Goal: Information Seeking & Learning: Learn about a topic

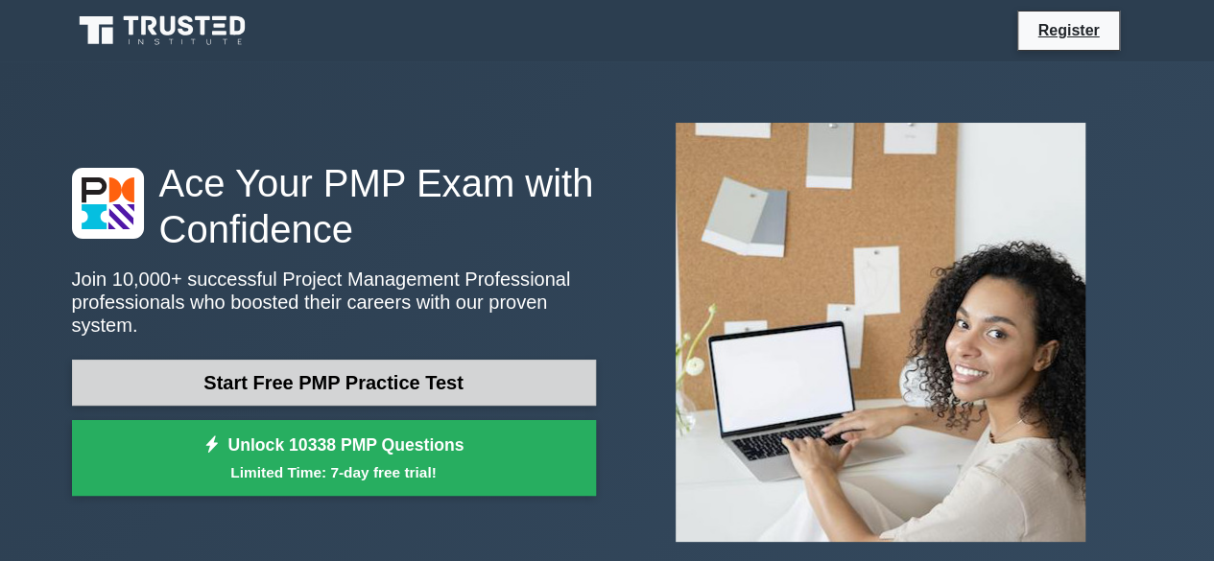
click at [389, 369] on link "Start Free PMP Practice Test" at bounding box center [334, 383] width 524 height 46
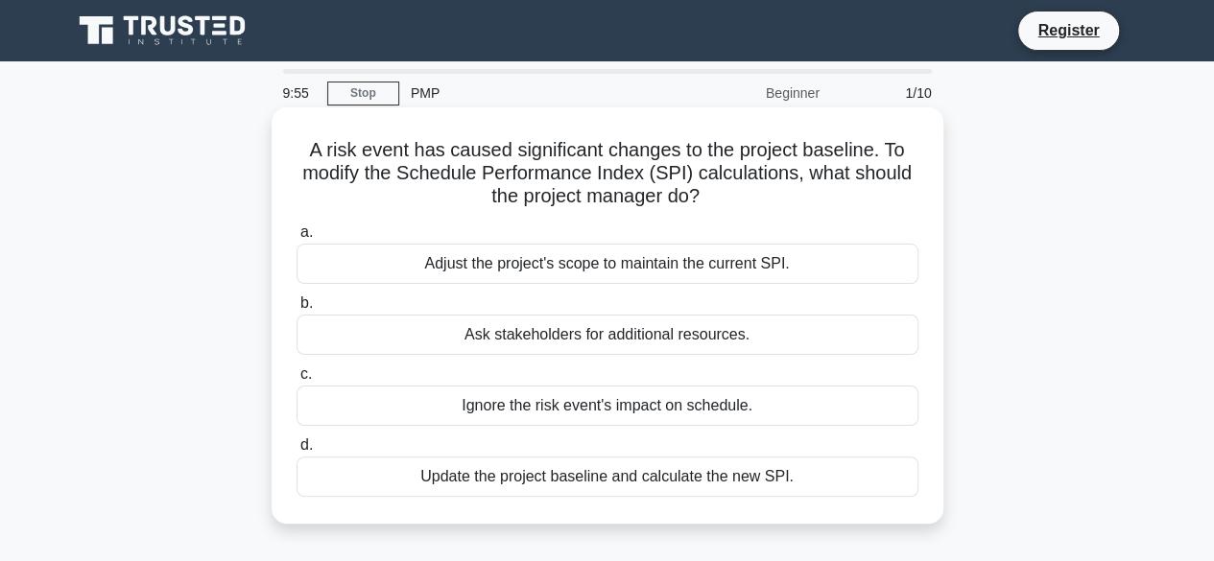
drag, startPoint x: 307, startPoint y: 160, endPoint x: 802, endPoint y: 473, distance: 585.5
click at [802, 473] on div "A risk event has caused significant changes to the project baseline. To modify …" at bounding box center [607, 315] width 656 height 401
copy div "A risk event has caused significant changes to the project baseline. To modify …"
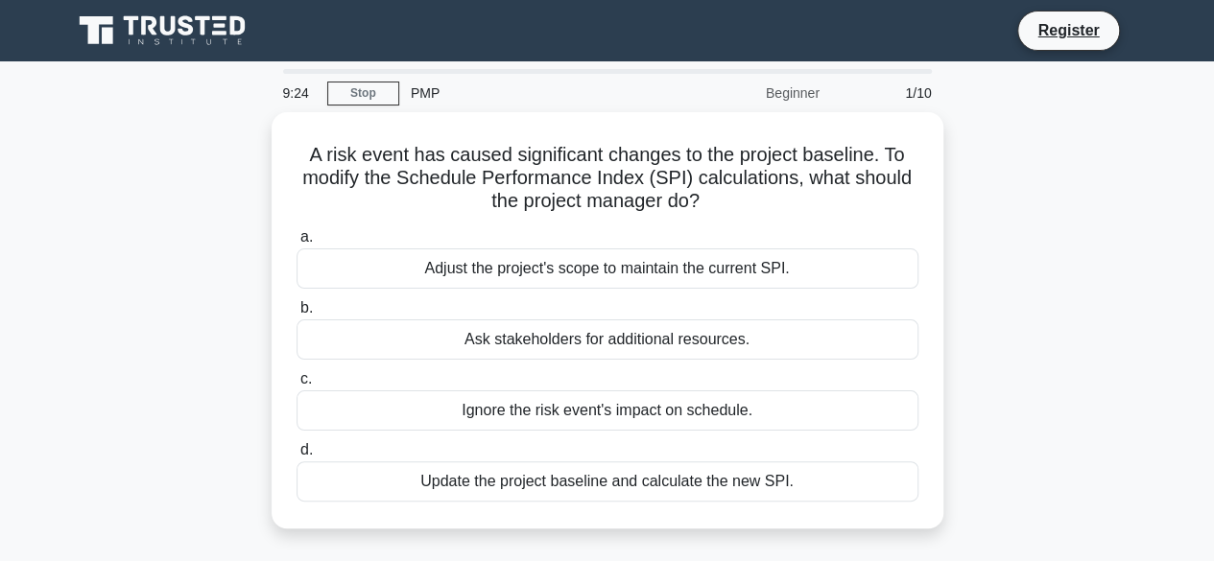
click at [1137, 367] on div "A risk event has caused significant changes to the project baseline. To modify …" at bounding box center [607, 331] width 1094 height 439
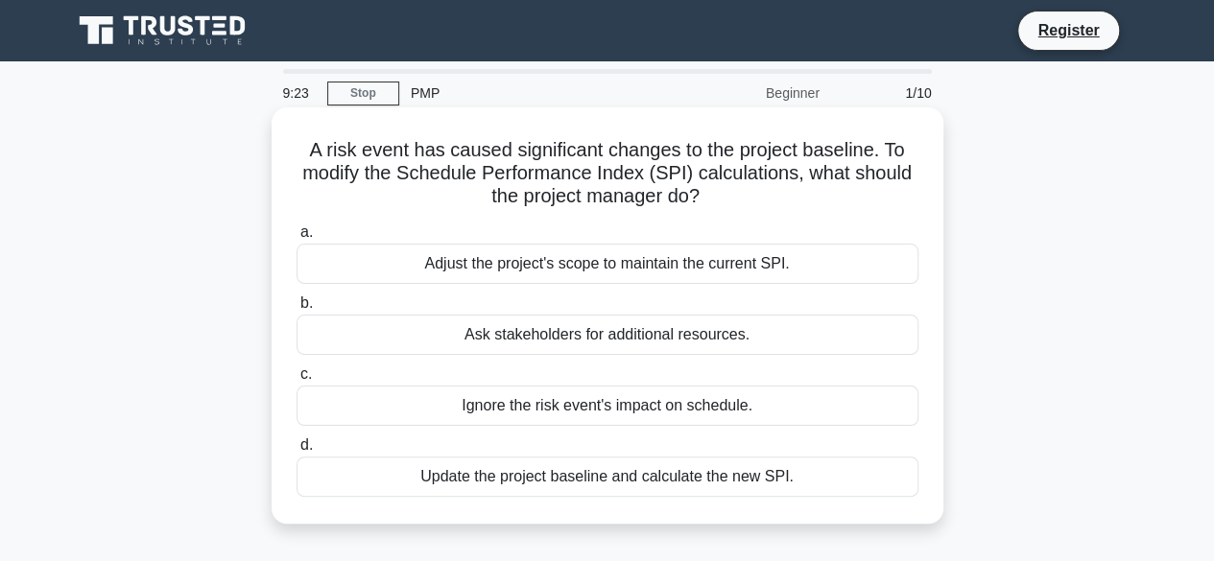
click at [616, 483] on div "Update the project baseline and calculate the new SPI." at bounding box center [607, 477] width 622 height 40
click at [296, 452] on input "d. Update the project baseline and calculate the new SPI." at bounding box center [296, 445] width 0 height 12
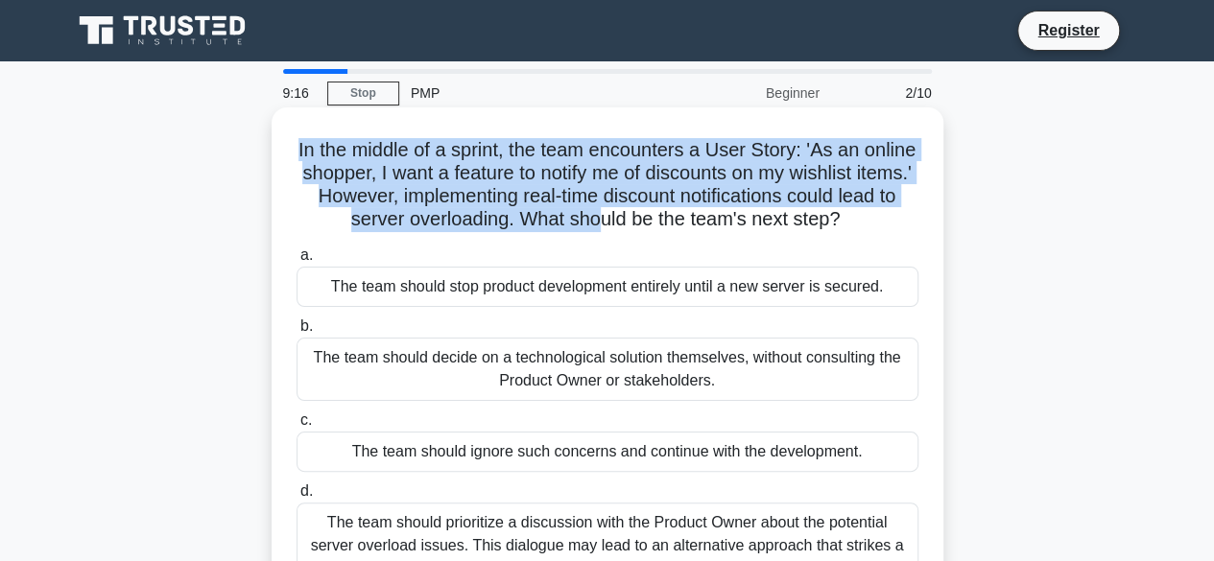
drag, startPoint x: 320, startPoint y: 153, endPoint x: 668, endPoint y: 225, distance: 354.6
click at [668, 225] on h5 "In the middle of a sprint, the team encounters a User Story: 'As an online shop…" at bounding box center [607, 185] width 625 height 94
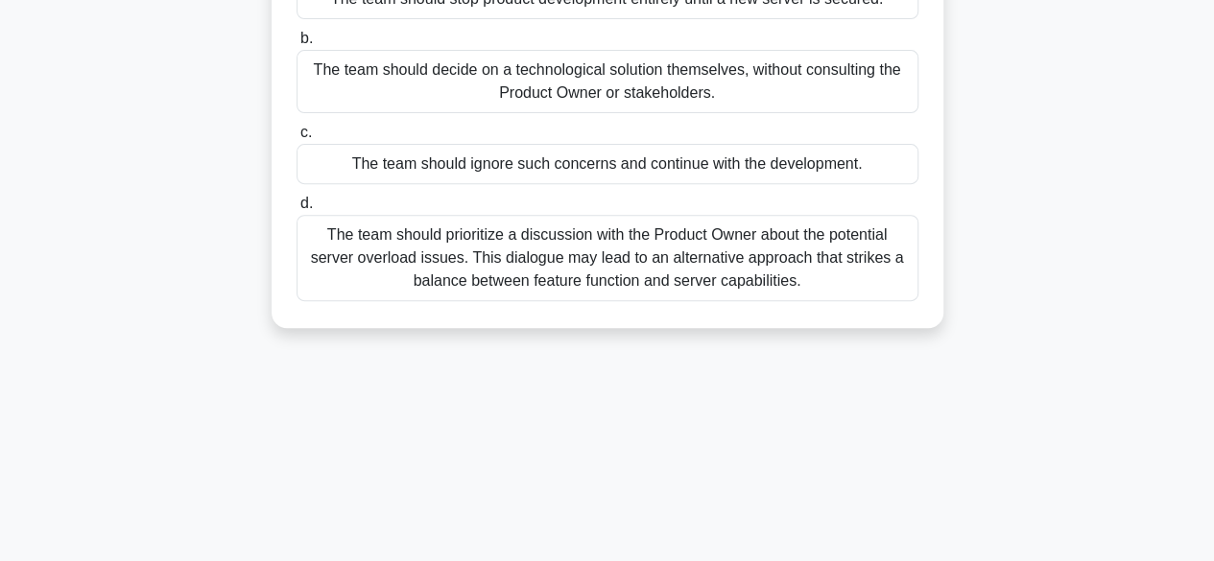
click at [816, 295] on div "The team should prioritize a discussion with the Product Owner about the potent…" at bounding box center [607, 258] width 622 height 86
copy div "In the middle of a sprint, the team encounters a User Story: 'As an online shop…"
click at [479, 258] on div "The team should prioritize a discussion with the Product Owner about the potent…" at bounding box center [607, 258] width 622 height 86
click at [296, 210] on input "d. The team should prioritize a discussion with the Product Owner about the pot…" at bounding box center [296, 204] width 0 height 12
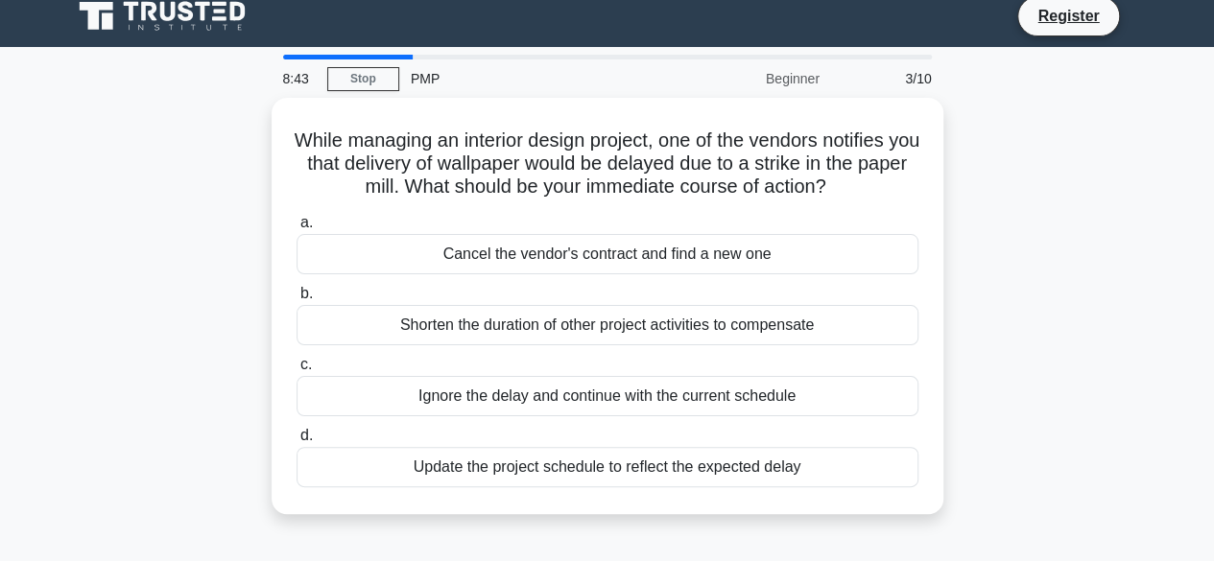
scroll to position [0, 0]
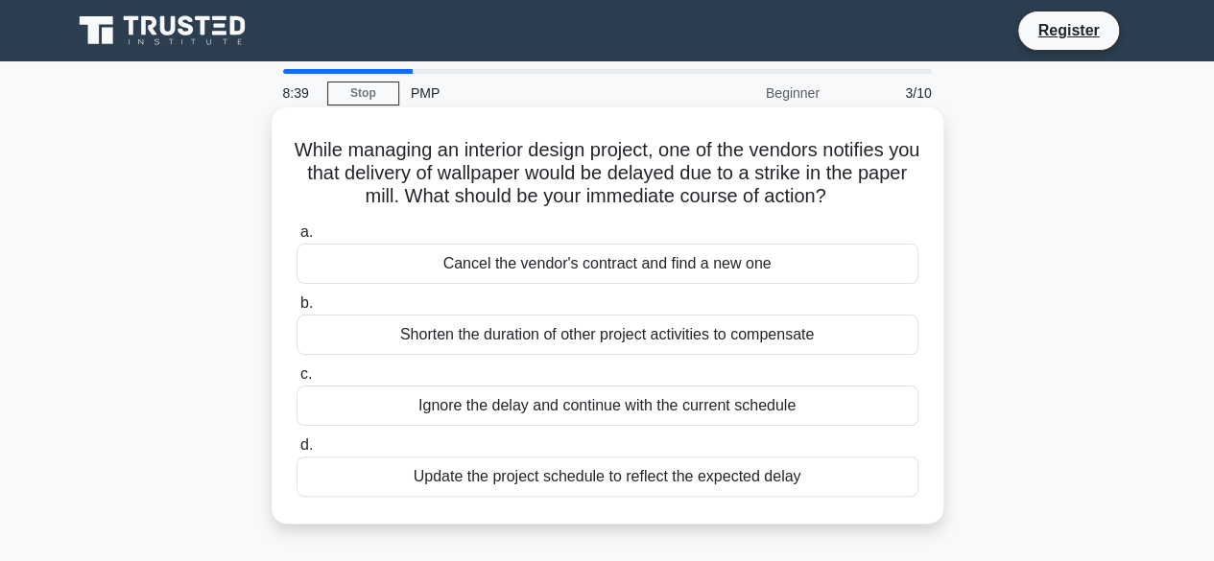
drag, startPoint x: 303, startPoint y: 153, endPoint x: 918, endPoint y: 477, distance: 695.2
click at [918, 477] on div "While managing an interior design project, one of the vendors notifies you that…" at bounding box center [607, 315] width 656 height 401
copy div "While managing an interior design project, one of the vendors notifies you that…"
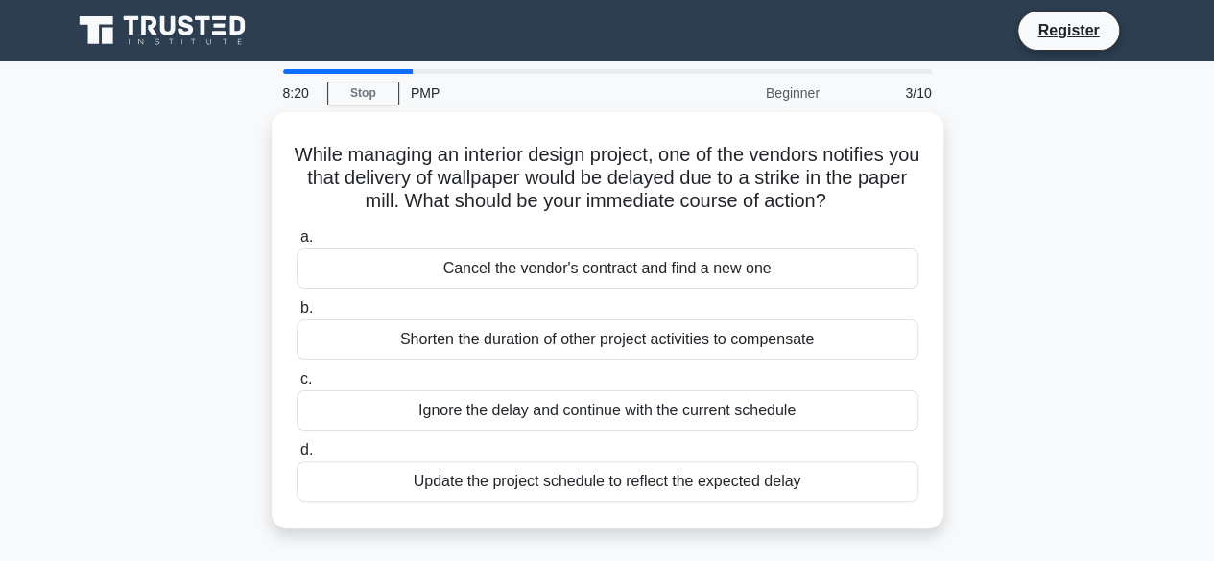
click at [1175, 481] on main "8:20 Stop PMP Beginner 3/10 While managing an interior design project, one of t…" at bounding box center [607, 548] width 1214 height 975
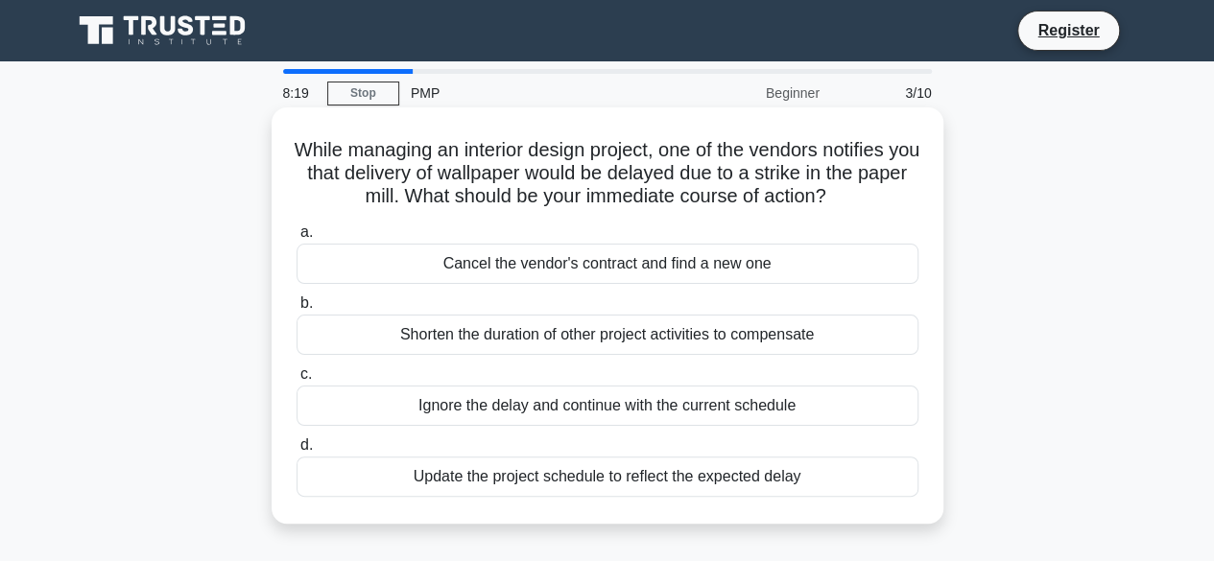
click at [690, 473] on div "Update the project schedule to reflect the expected delay" at bounding box center [607, 477] width 622 height 40
click at [296, 452] on input "d. Update the project schedule to reflect the expected delay" at bounding box center [296, 445] width 0 height 12
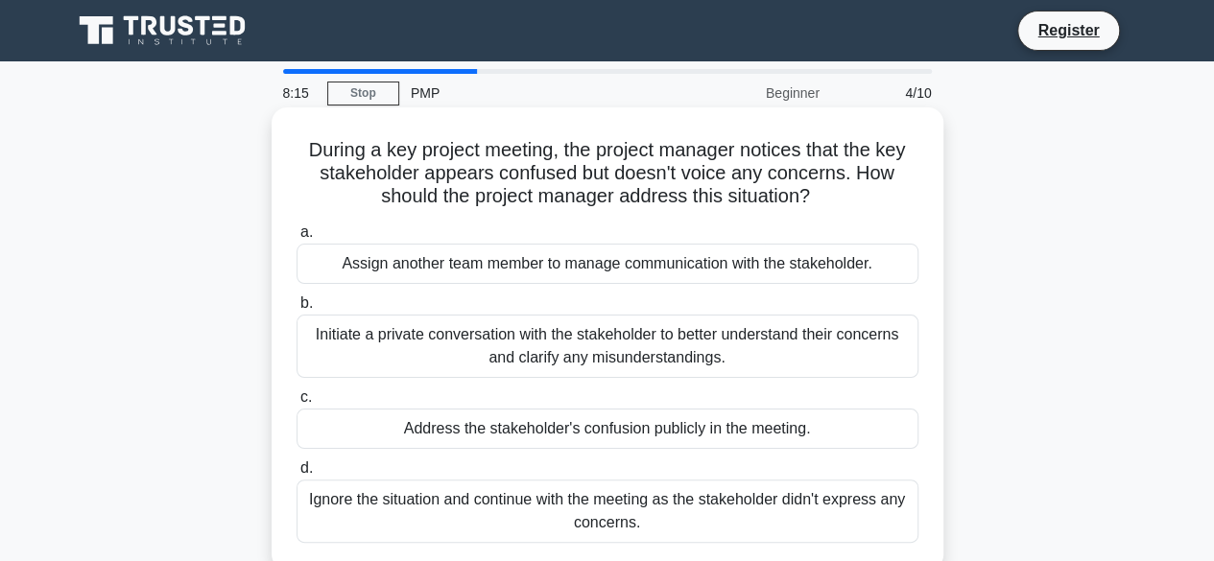
drag, startPoint x: 299, startPoint y: 153, endPoint x: 709, endPoint y: 379, distance: 468.0
click at [709, 379] on div "During a key project meeting, the project manager notices that the key stakehol…" at bounding box center [607, 338] width 656 height 447
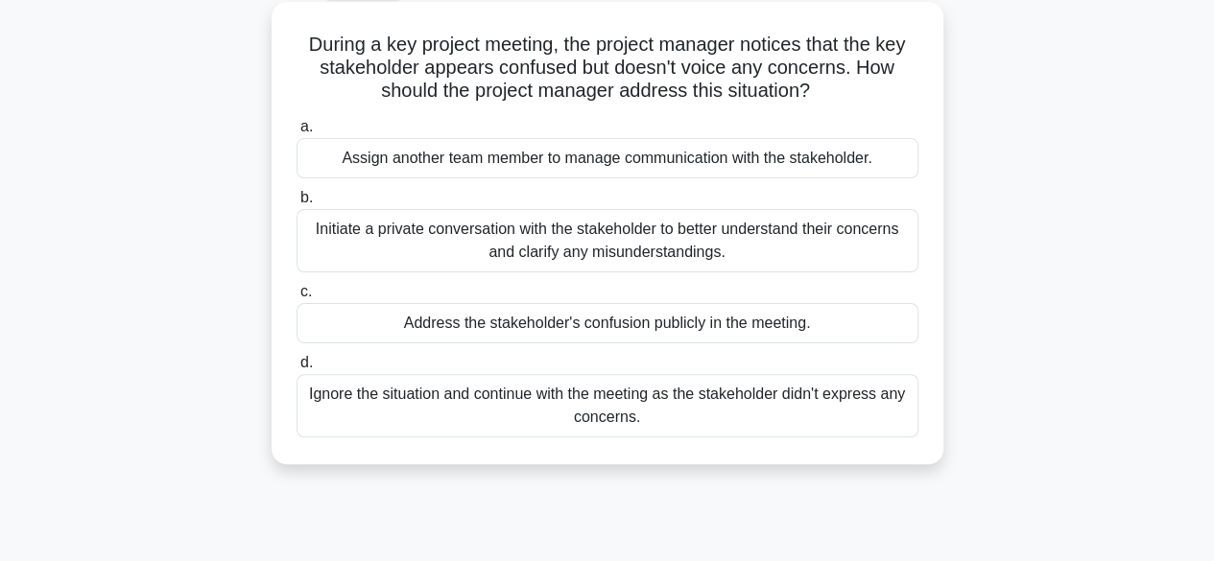
scroll to position [192, 0]
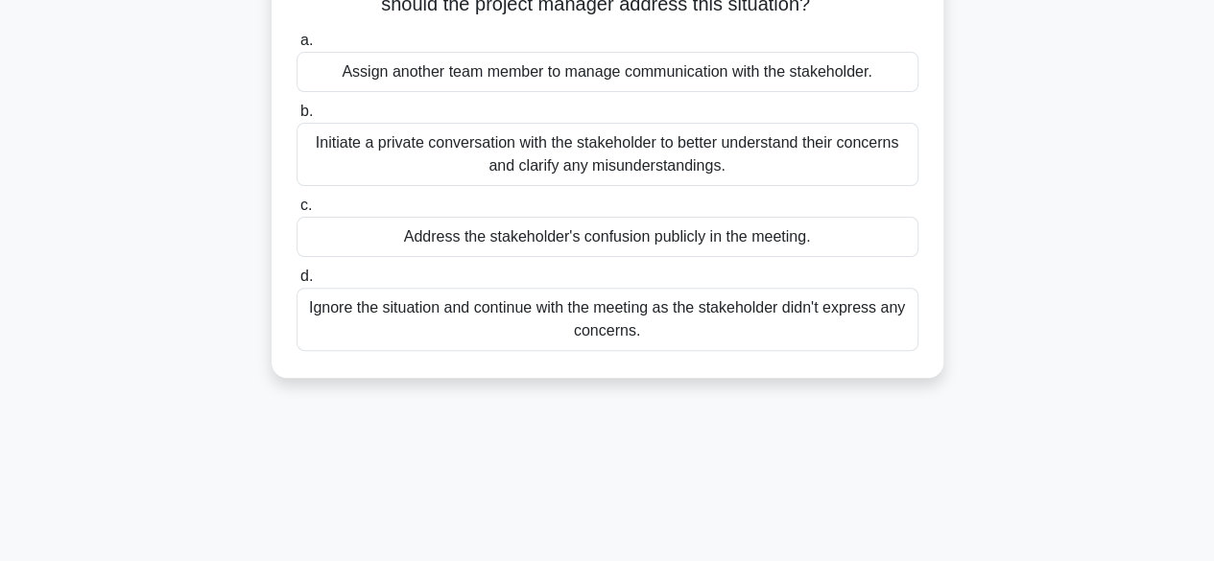
click at [669, 358] on div "During a key project meeting, the project manager notices that the key stakehol…" at bounding box center [607, 146] width 656 height 447
copy div "During a key project meeting, the project manager notices that the key stakehol…"
click at [797, 176] on div "Initiate a private conversation with the stakeholder to better understand their…" at bounding box center [607, 154] width 622 height 63
click at [296, 118] on input "b. Initiate a private conversation with the stakeholder to better understand th…" at bounding box center [296, 112] width 0 height 12
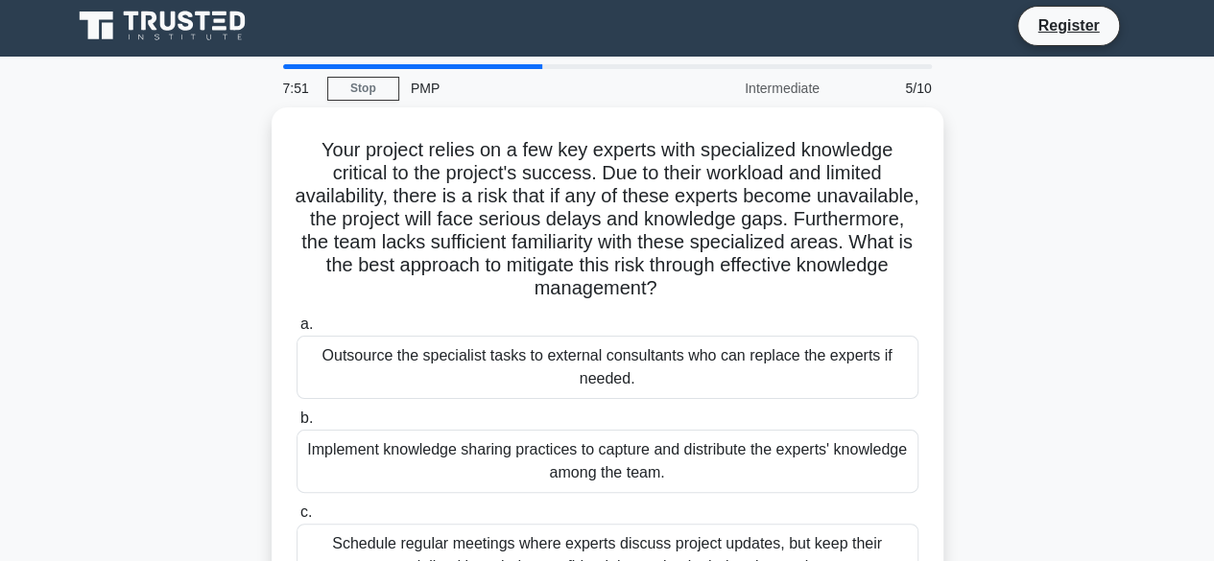
scroll to position [0, 0]
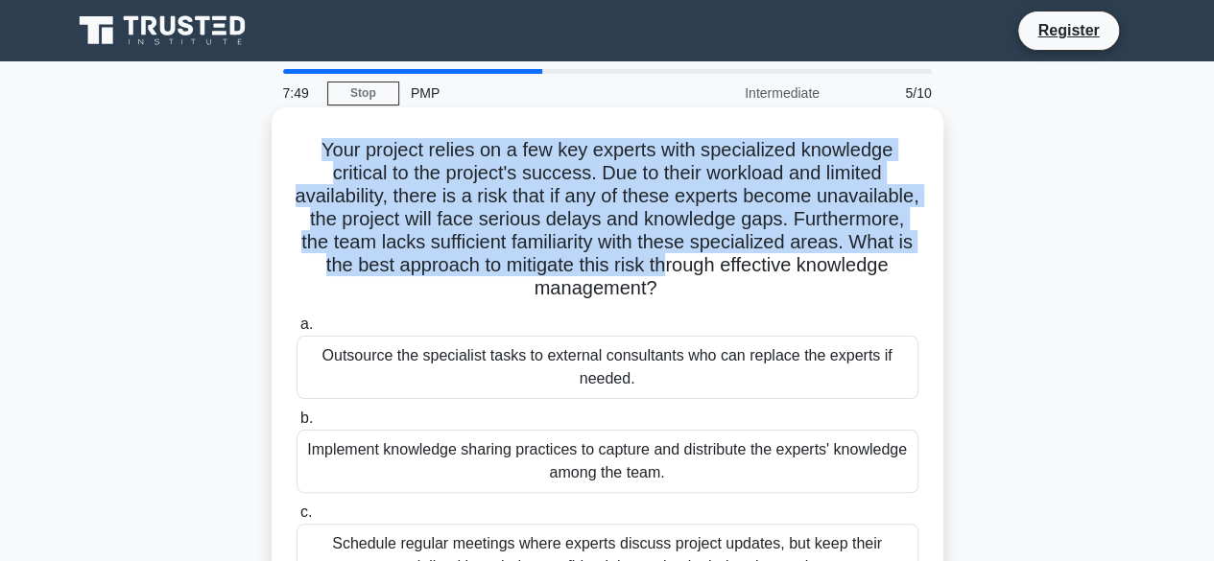
drag, startPoint x: 315, startPoint y: 153, endPoint x: 782, endPoint y: 256, distance: 478.5
click at [782, 256] on h5 "Your project relies on a few key experts with specialized knowledge critical to…" at bounding box center [607, 219] width 625 height 163
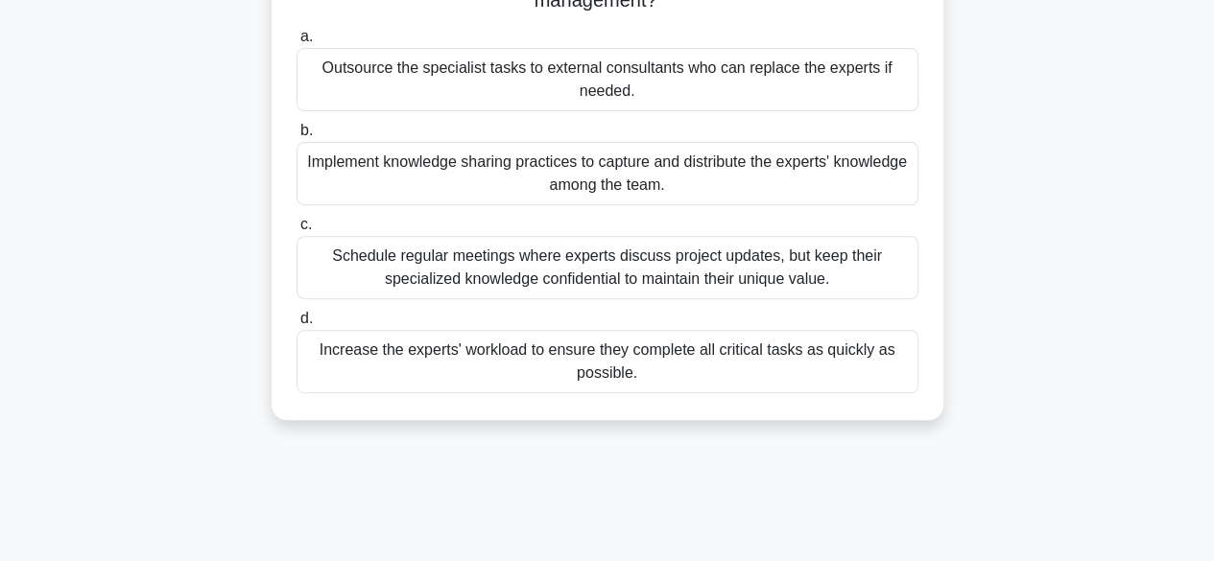
click at [690, 395] on div "a. Outsource the specialist tasks to external consultants who can replace the e…" at bounding box center [607, 209] width 645 height 376
copy div "Your project relies on a few key experts with specialized knowledge critical to…"
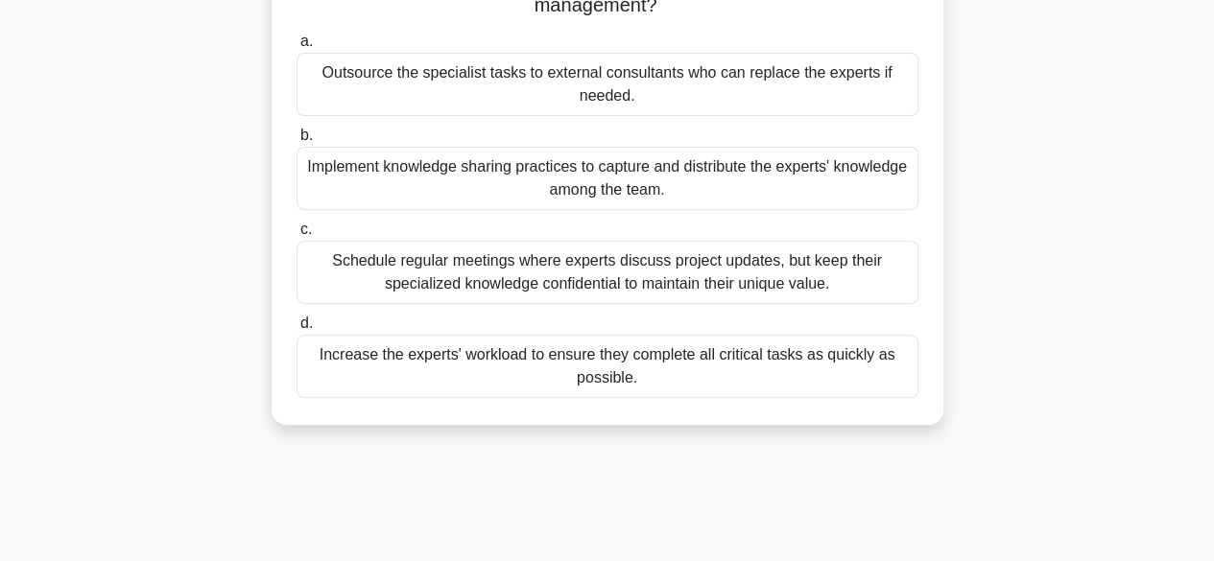
click at [1073, 235] on div "Your project relies on a few key experts with specialized knowledge critical to…" at bounding box center [607, 136] width 1094 height 624
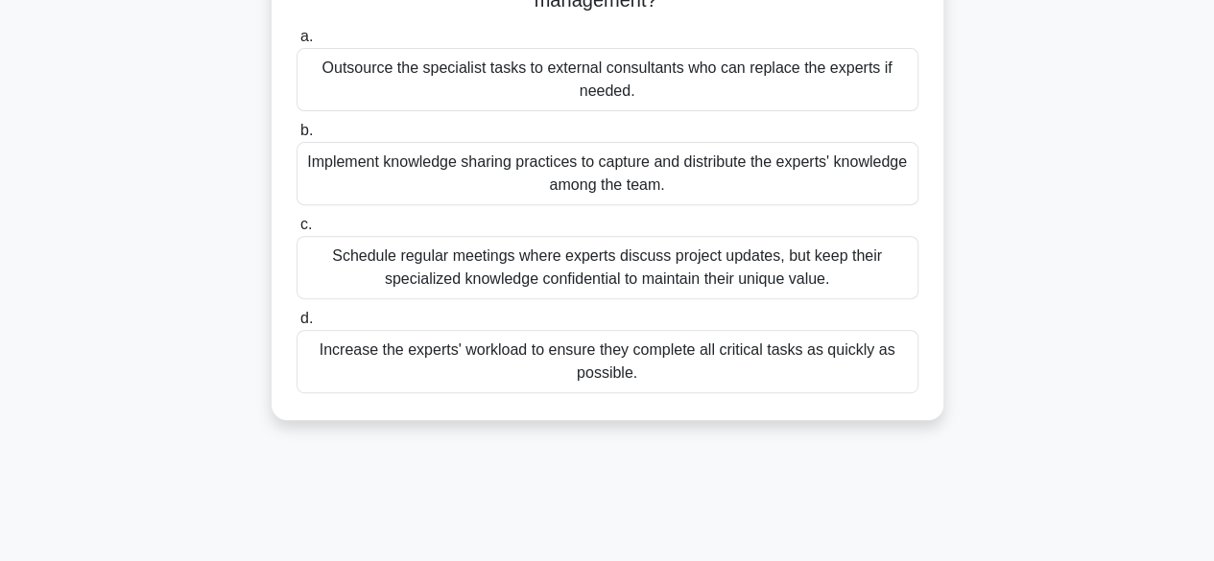
click at [826, 187] on div "Implement knowledge sharing practices to capture and distribute the experts' kn…" at bounding box center [607, 173] width 622 height 63
click at [296, 137] on input "b. Implement knowledge sharing practices to capture and distribute the experts'…" at bounding box center [296, 131] width 0 height 12
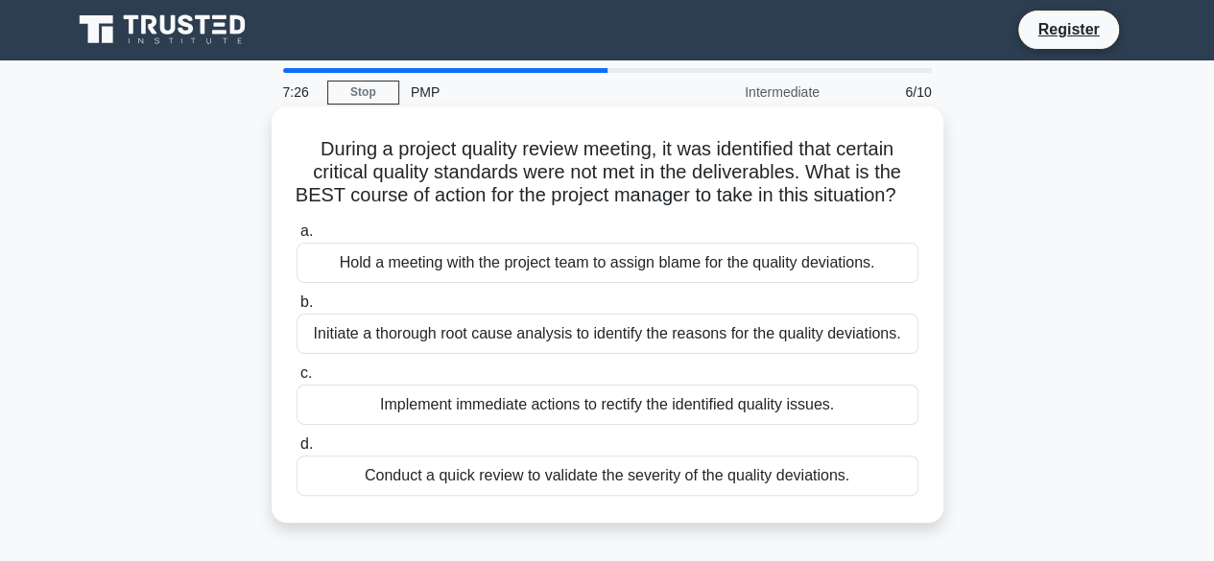
scroll to position [0, 0]
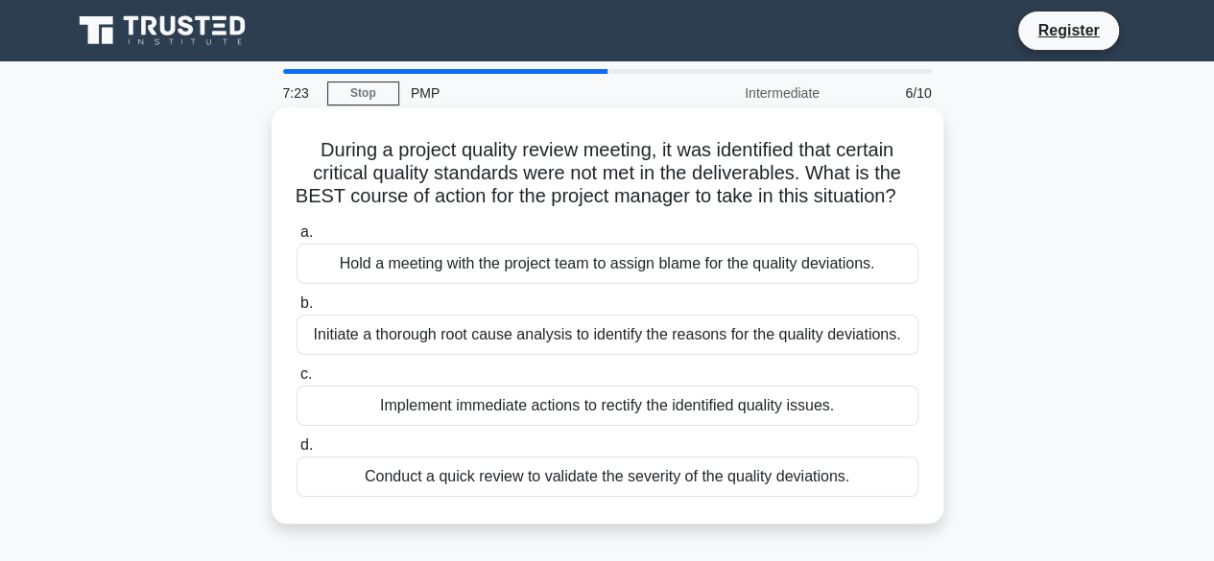
drag, startPoint x: 304, startPoint y: 151, endPoint x: 919, endPoint y: 510, distance: 712.4
click at [919, 510] on div "During a project quality review meeting, it was identified that certain critica…" at bounding box center [607, 315] width 656 height 401
copy div "During a project quality review meeting, it was identified that certain critica…"
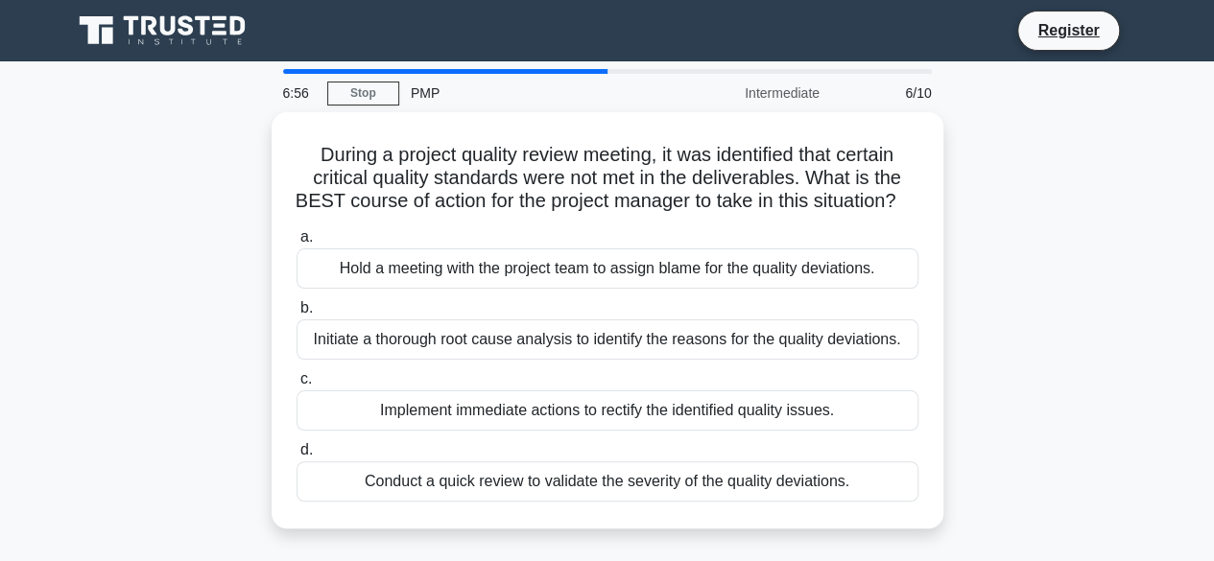
click at [1170, 360] on main "6:56 Stop PMP Intermediate 6/10 During a project quality review meeting, it was…" at bounding box center [607, 548] width 1214 height 975
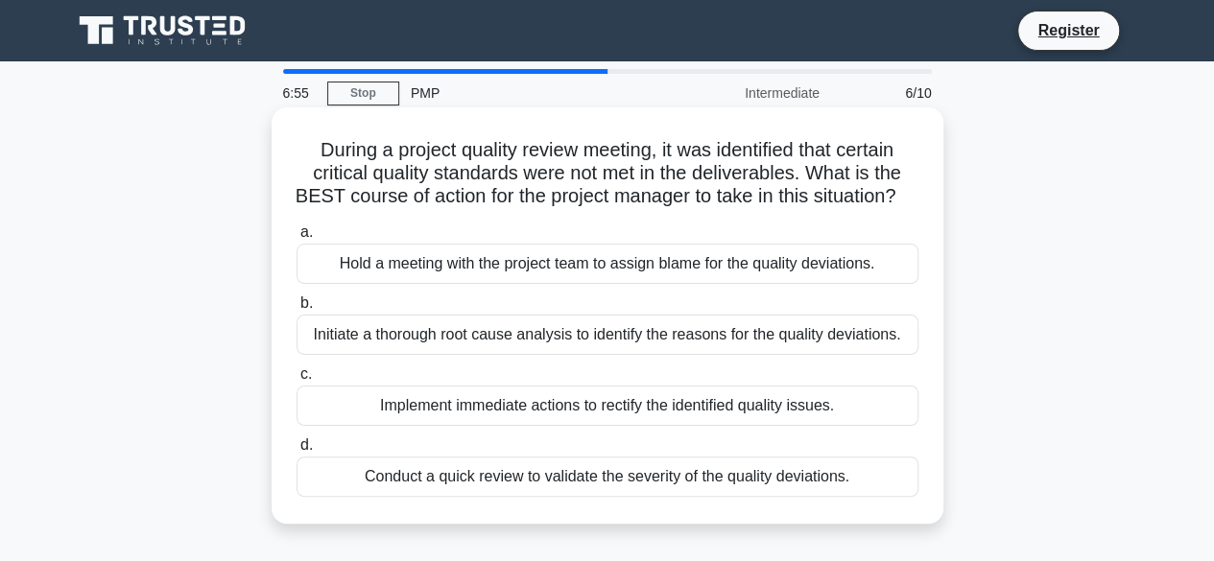
click at [769, 355] on div "Initiate a thorough root cause analysis to identify the reasons for the quality…" at bounding box center [607, 335] width 622 height 40
click at [296, 310] on input "b. Initiate a thorough root cause analysis to identify the reasons for the qual…" at bounding box center [296, 303] width 0 height 12
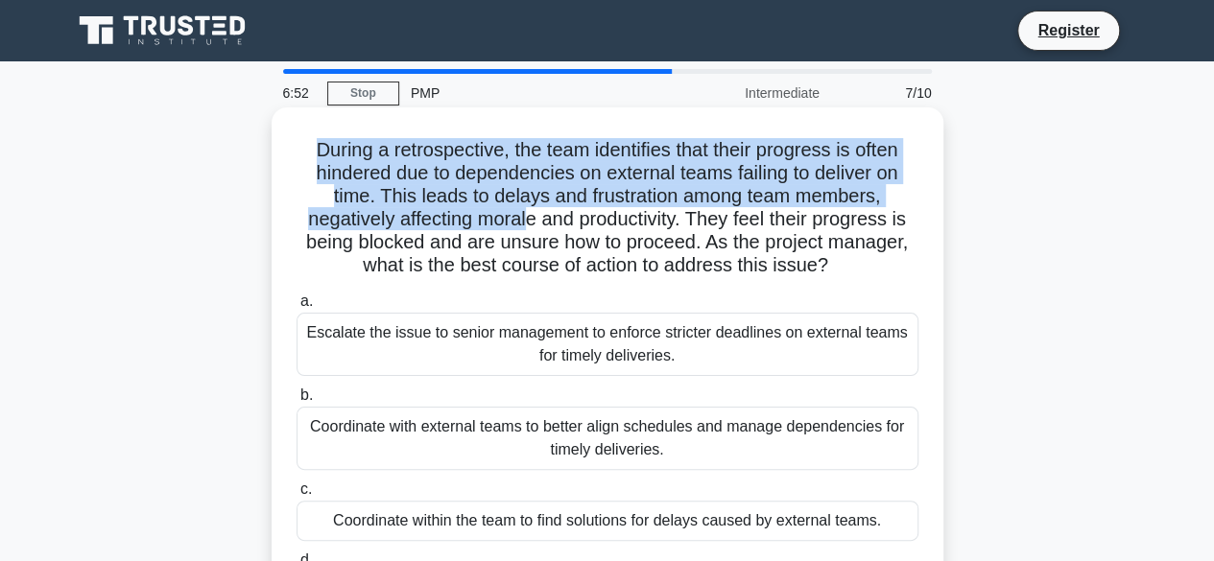
drag, startPoint x: 309, startPoint y: 155, endPoint x: 524, endPoint y: 211, distance: 222.0
click at [524, 211] on h5 "During a retrospective, the team identifies that their progress is often hinder…" at bounding box center [607, 208] width 625 height 140
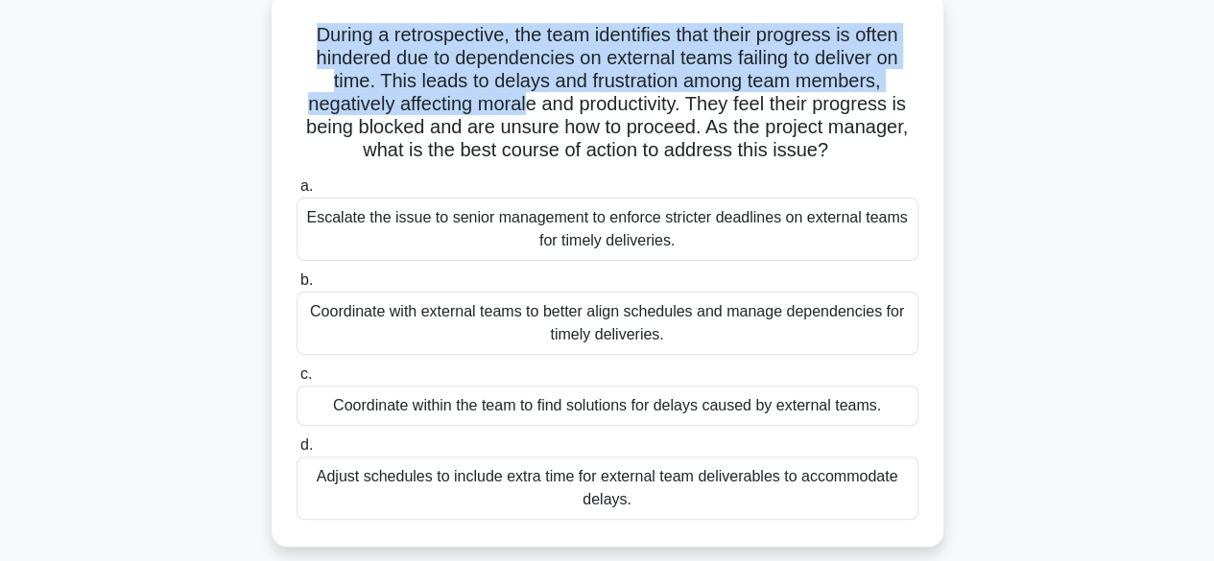
scroll to position [288, 0]
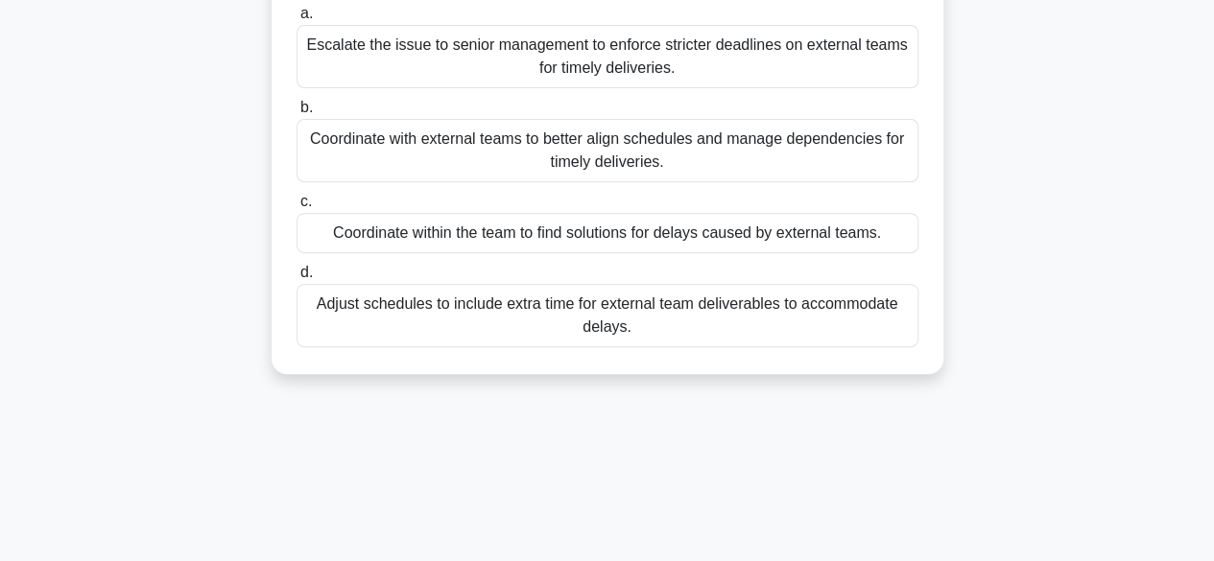
click at [663, 357] on div "During a retrospective, the team identifies that their progress is often hinder…" at bounding box center [607, 96] width 656 height 539
copy div "During a retrospective, the team identifies that their progress is often hinder…"
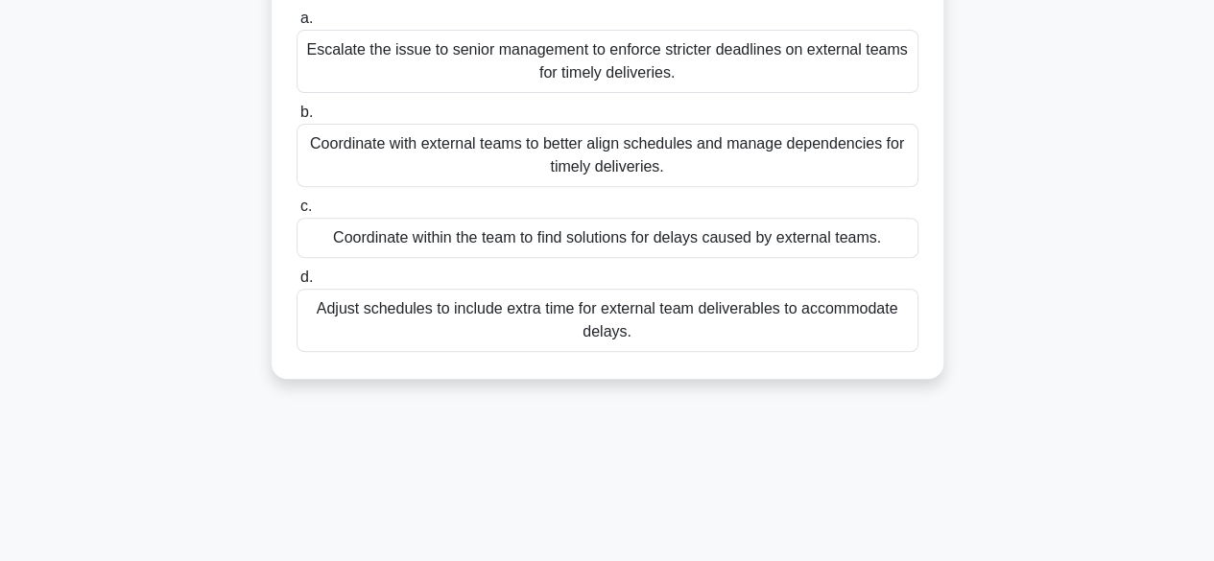
click at [1102, 295] on div "During a retrospective, the team identifies that their progress is often hinder…" at bounding box center [607, 113] width 1094 height 578
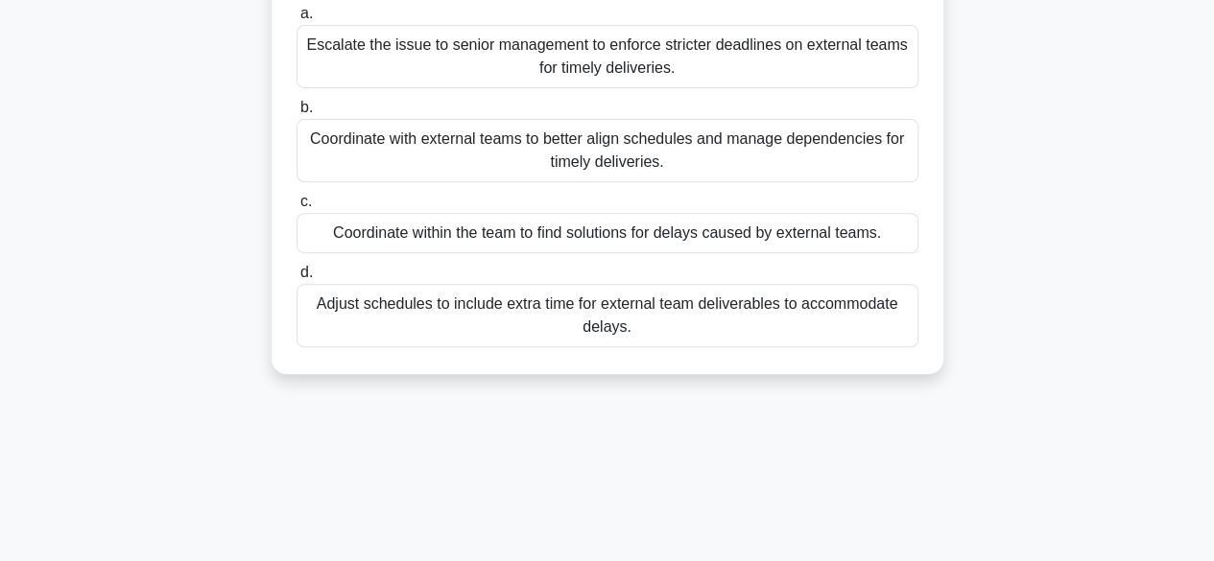
click at [859, 169] on div "Coordinate with external teams to better align schedules and manage dependencie…" at bounding box center [607, 150] width 622 height 63
click at [296, 114] on input "b. Coordinate with external teams to better align schedules and manage dependen…" at bounding box center [296, 108] width 0 height 12
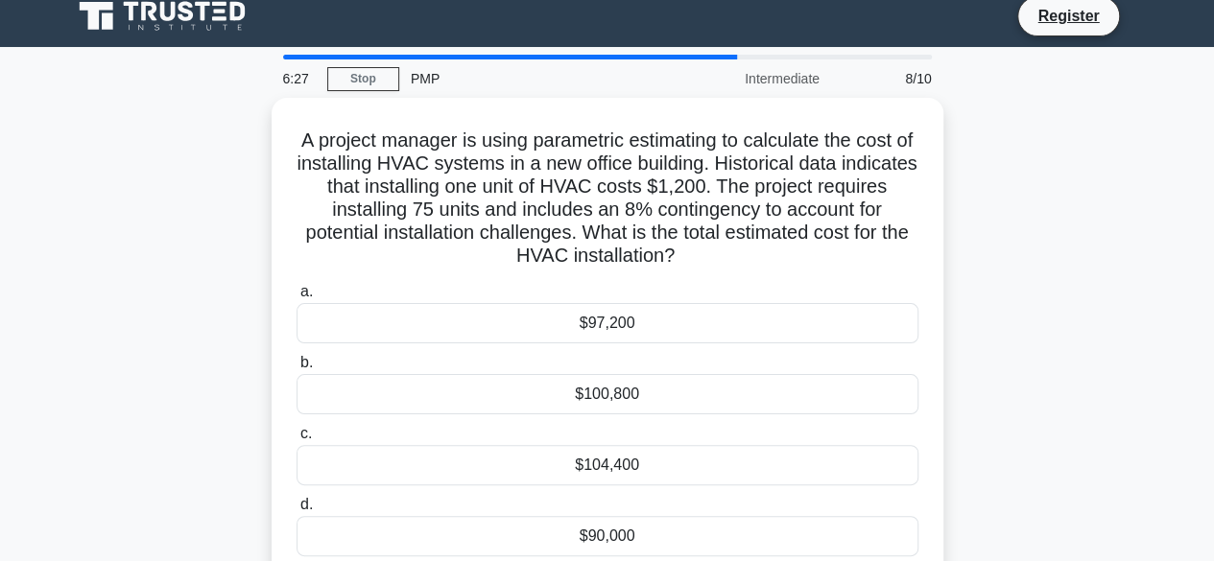
scroll to position [0, 0]
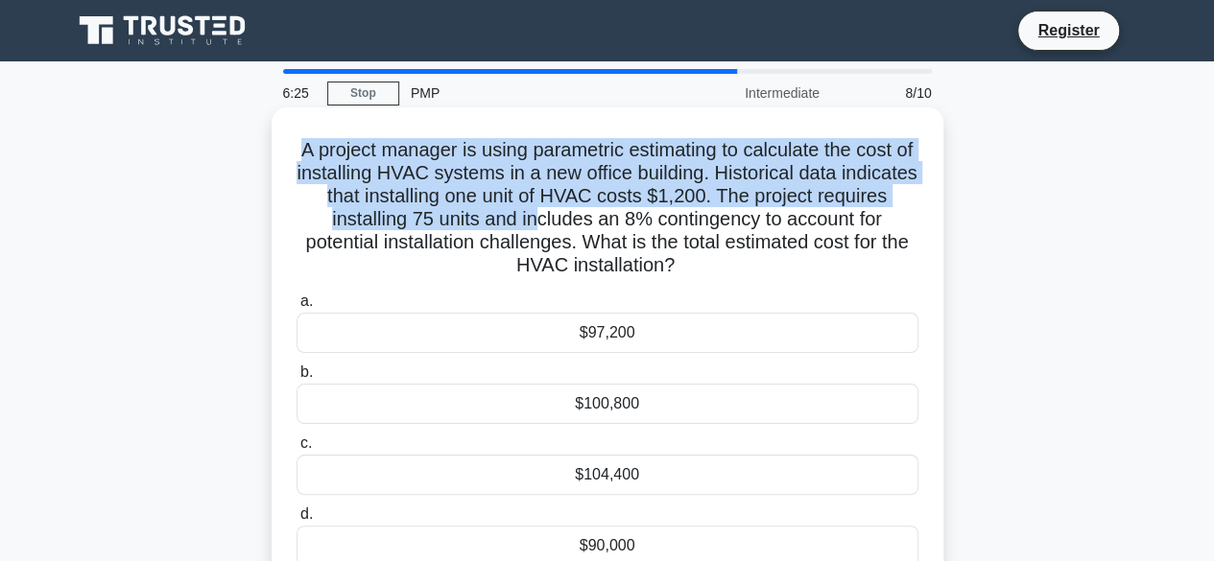
drag, startPoint x: 304, startPoint y: 148, endPoint x: 591, endPoint y: 214, distance: 294.4
click at [591, 214] on h5 "A project manager is using parametric estimating to calculate the cost of insta…" at bounding box center [607, 208] width 625 height 140
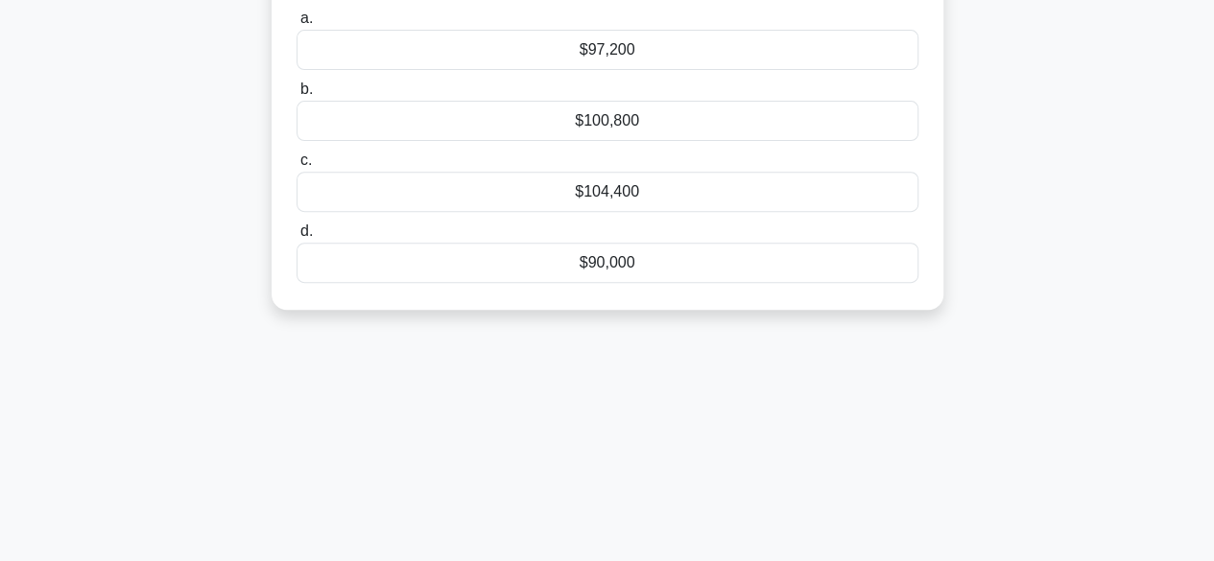
click at [705, 310] on div "A project manager is using parametric estimating to calculate the cost of insta…" at bounding box center [607, 78] width 1094 height 508
copy div "A project manager is using parametric estimating to calculate the cost of insta…"
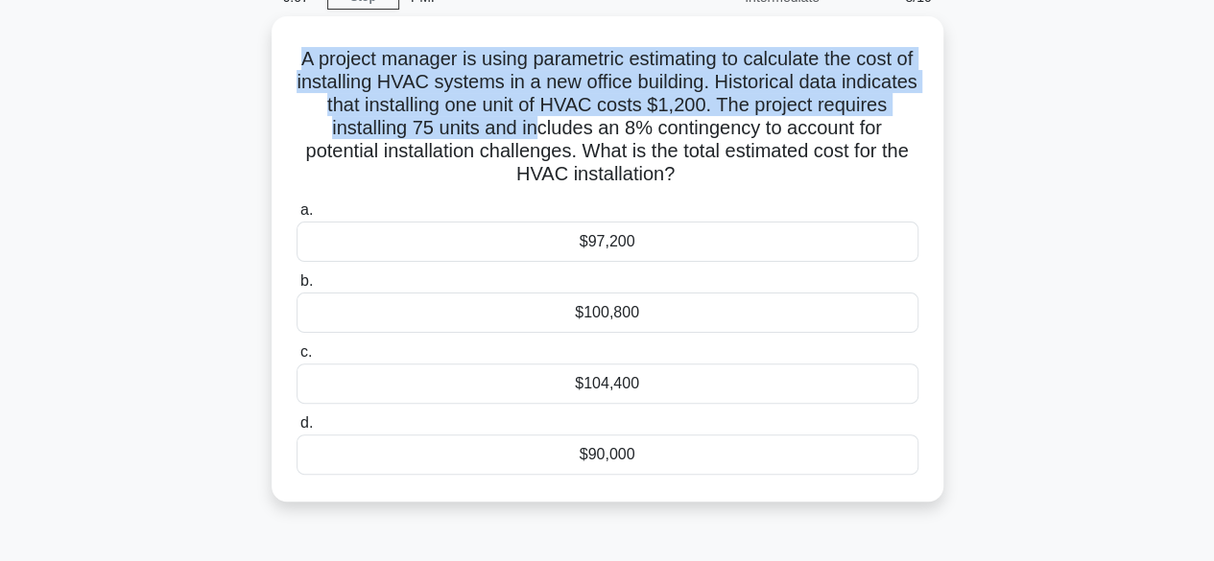
click at [1049, 200] on div "A project manager is using parametric estimating to calculate the cost of insta…" at bounding box center [607, 270] width 1094 height 508
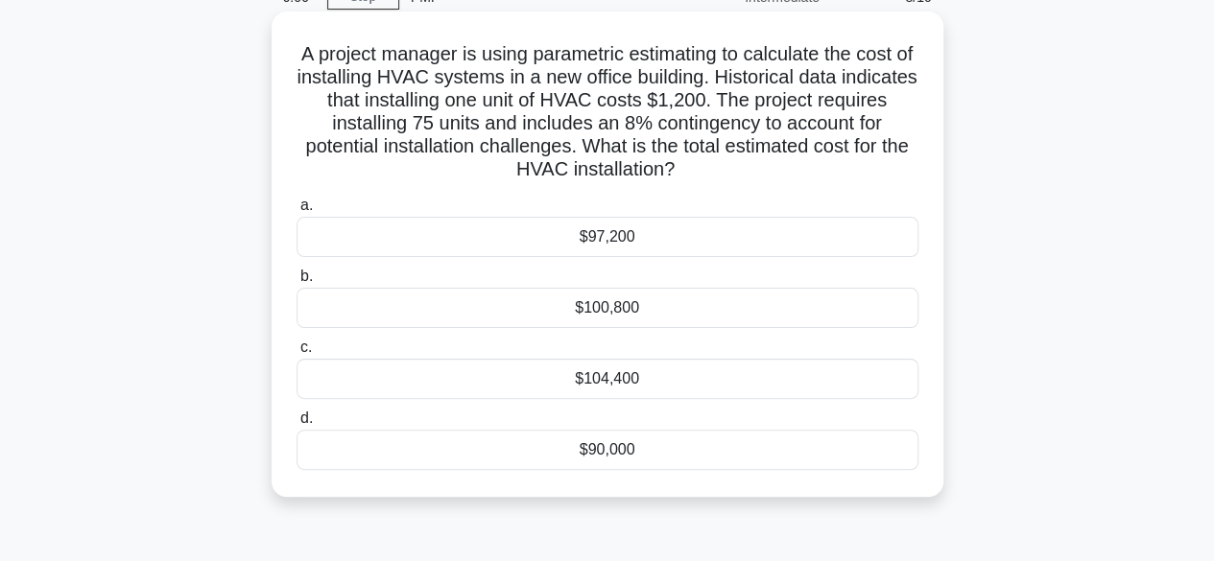
click at [693, 236] on div "$97,200" at bounding box center [607, 237] width 622 height 40
click at [296, 212] on input "a. $97,200" at bounding box center [296, 206] width 0 height 12
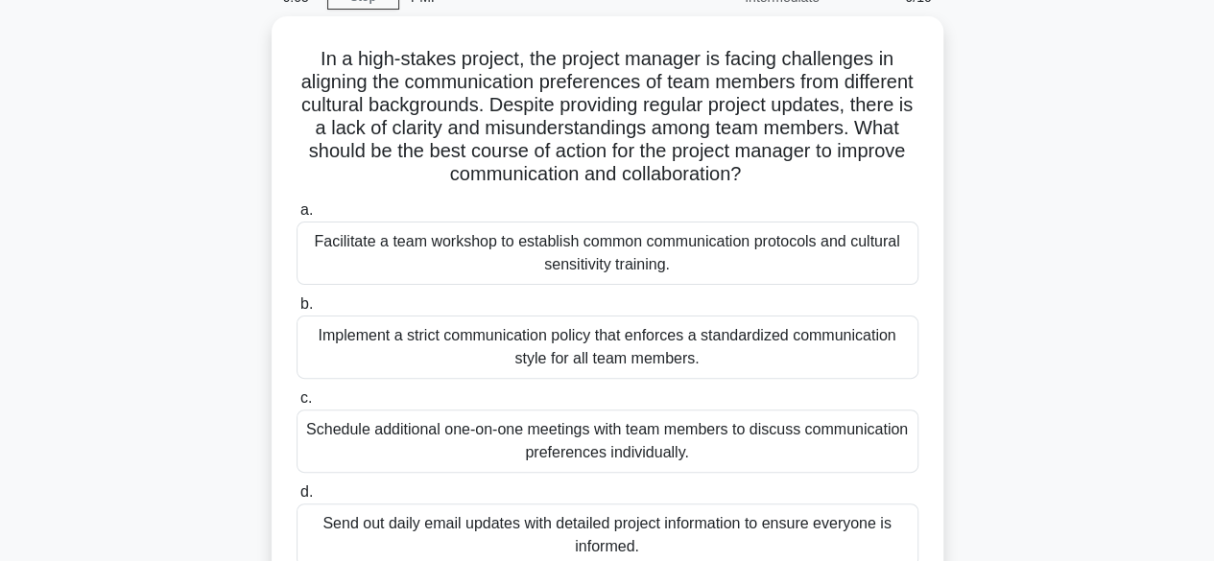
scroll to position [0, 0]
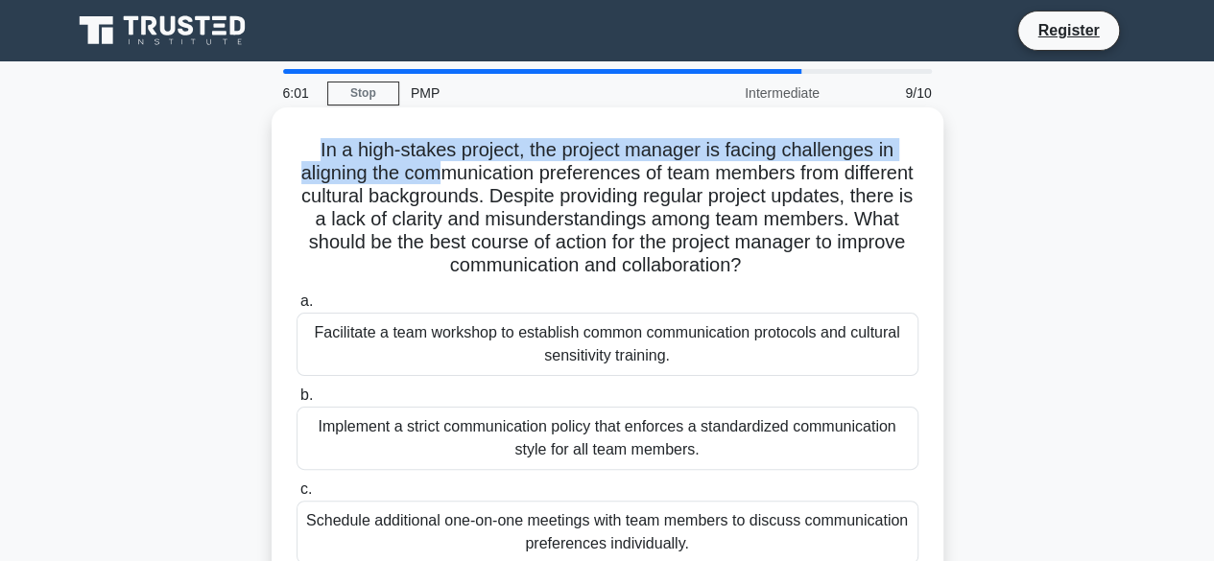
drag, startPoint x: 311, startPoint y: 153, endPoint x: 472, endPoint y: 163, distance: 161.5
click at [472, 163] on h5 "In a high-stakes project, the project manager is facing challenges in aligning …" at bounding box center [607, 208] width 625 height 140
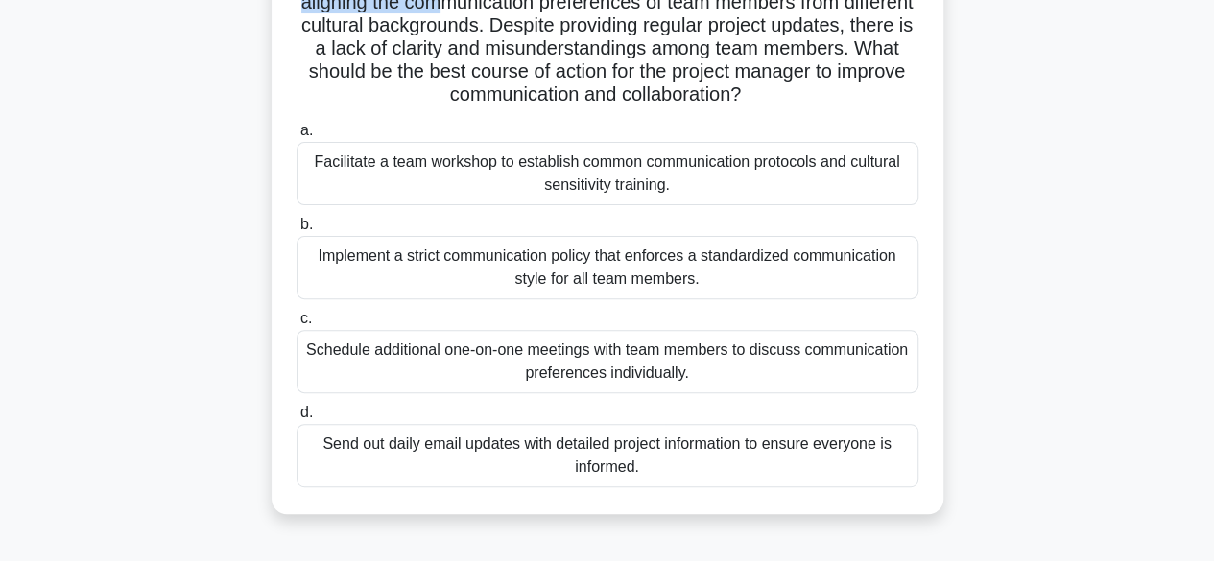
scroll to position [384, 0]
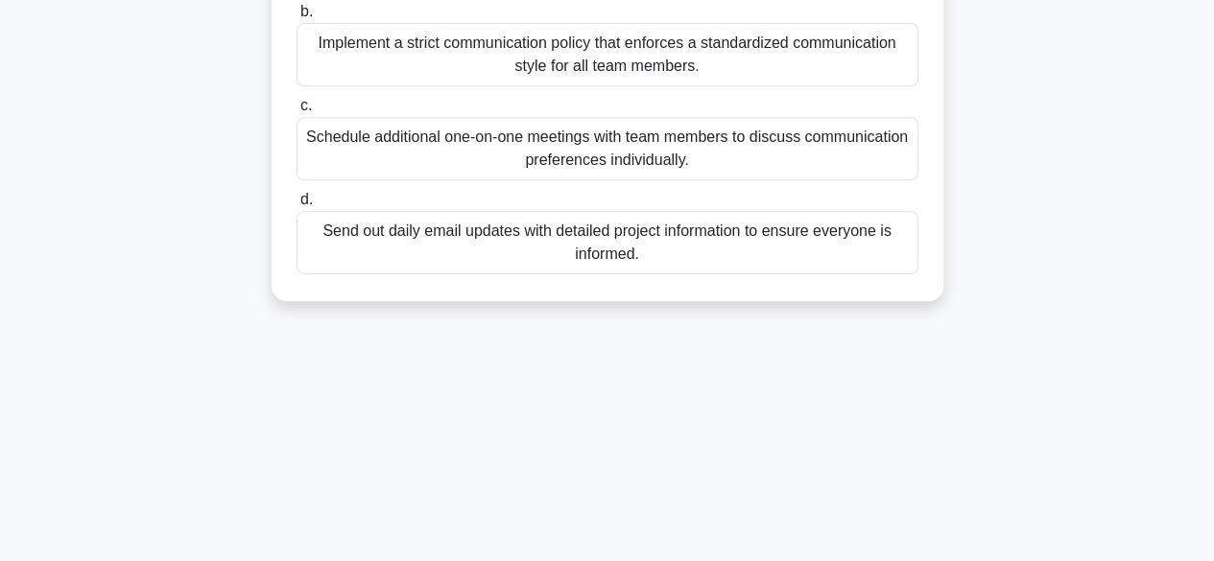
click at [721, 284] on div "In a high-stakes project, the project manager is facing challenges in aligning …" at bounding box center [607, 12] width 656 height 562
copy div "In a high-stakes project, the project manager is facing challenges in aligning …"
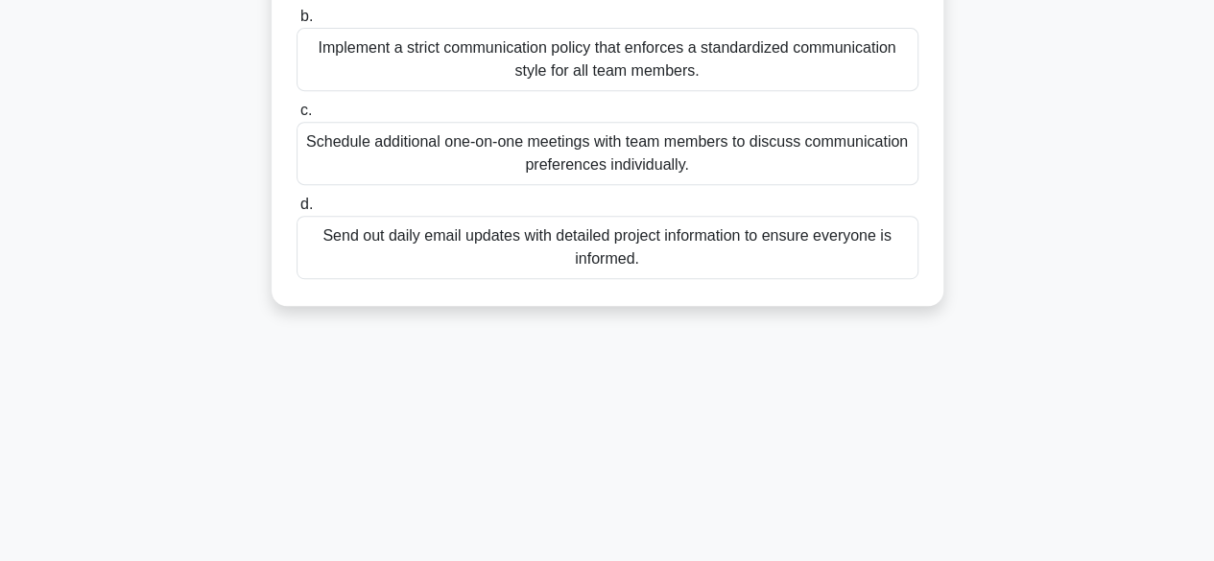
click at [1104, 156] on div "In a high-stakes project, the project manager is facing challenges in aligning …" at bounding box center [607, 29] width 1094 height 601
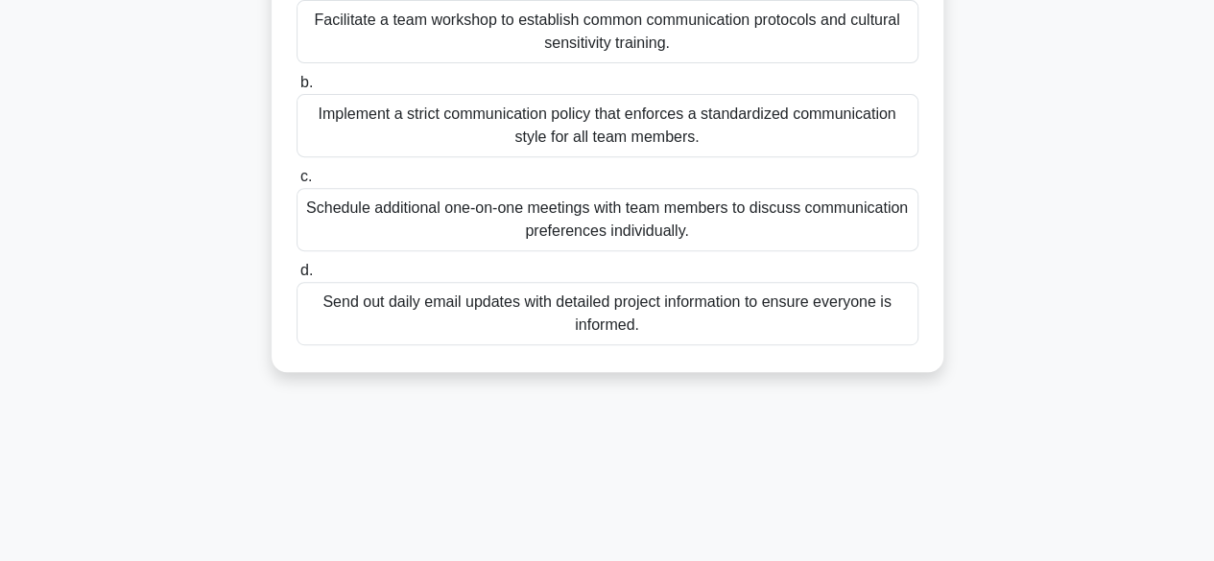
scroll to position [288, 0]
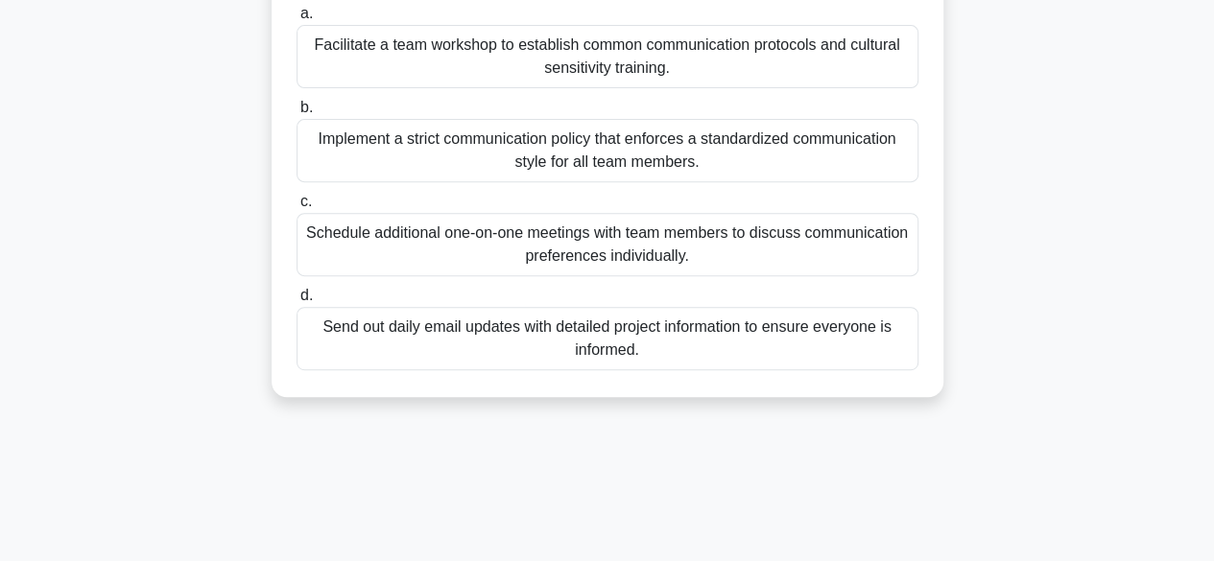
click at [643, 57] on div "Facilitate a team workshop to establish common communication protocols and cult…" at bounding box center [607, 56] width 622 height 63
click at [296, 20] on input "a. Facilitate a team workshop to establish common communication protocols and c…" at bounding box center [296, 14] width 0 height 12
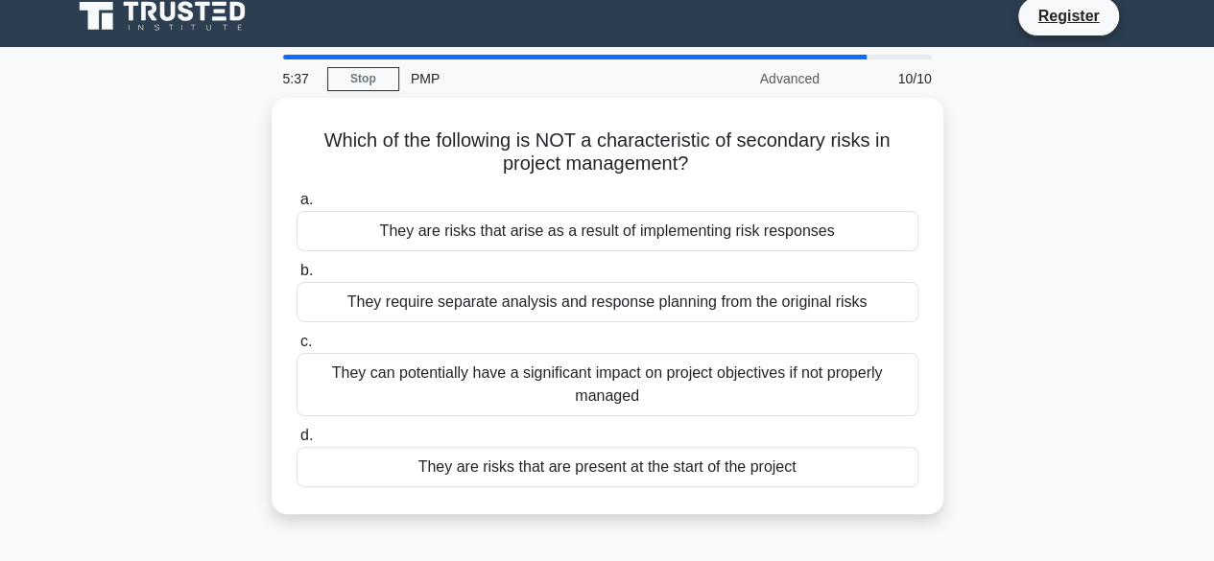
scroll to position [0, 0]
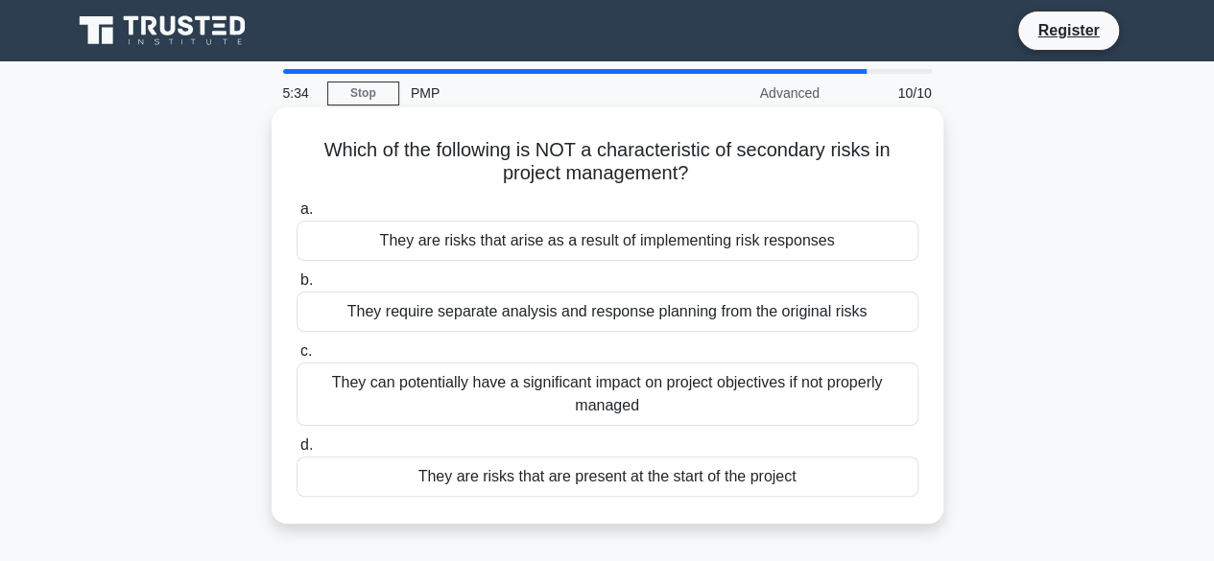
drag, startPoint x: 318, startPoint y: 145, endPoint x: 858, endPoint y: 507, distance: 649.7
click at [858, 507] on div "Which of the following is NOT a characteristic of secondary risks in project ma…" at bounding box center [607, 315] width 656 height 401
copy div "Which of the following is NOT a characteristic of secondary risks in project ma…"
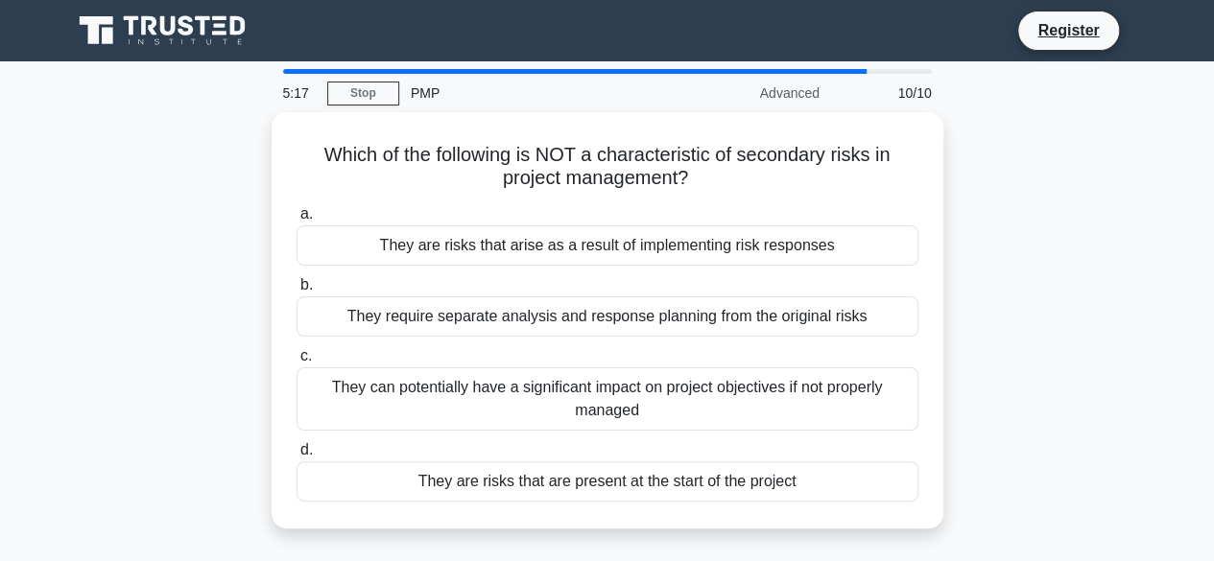
click at [1024, 452] on div "Which of the following is NOT a characteristic of secondary risks in project ma…" at bounding box center [607, 331] width 1094 height 439
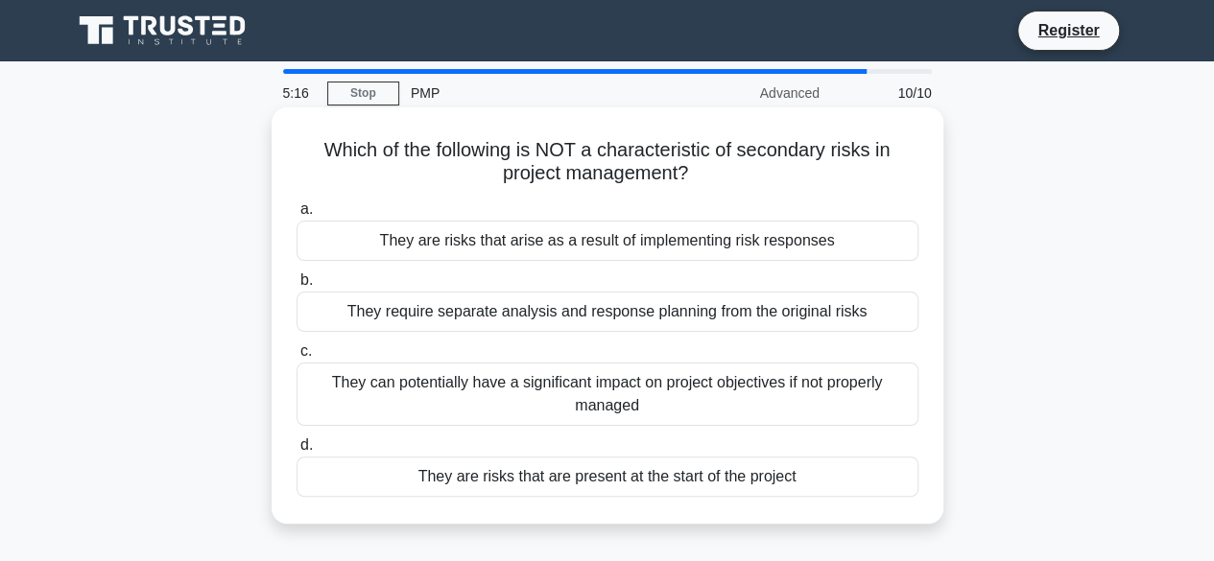
click at [540, 484] on div "They are risks that are present at the start of the project" at bounding box center [607, 477] width 622 height 40
click at [296, 452] on input "d. They are risks that are present at the start of the project" at bounding box center [296, 445] width 0 height 12
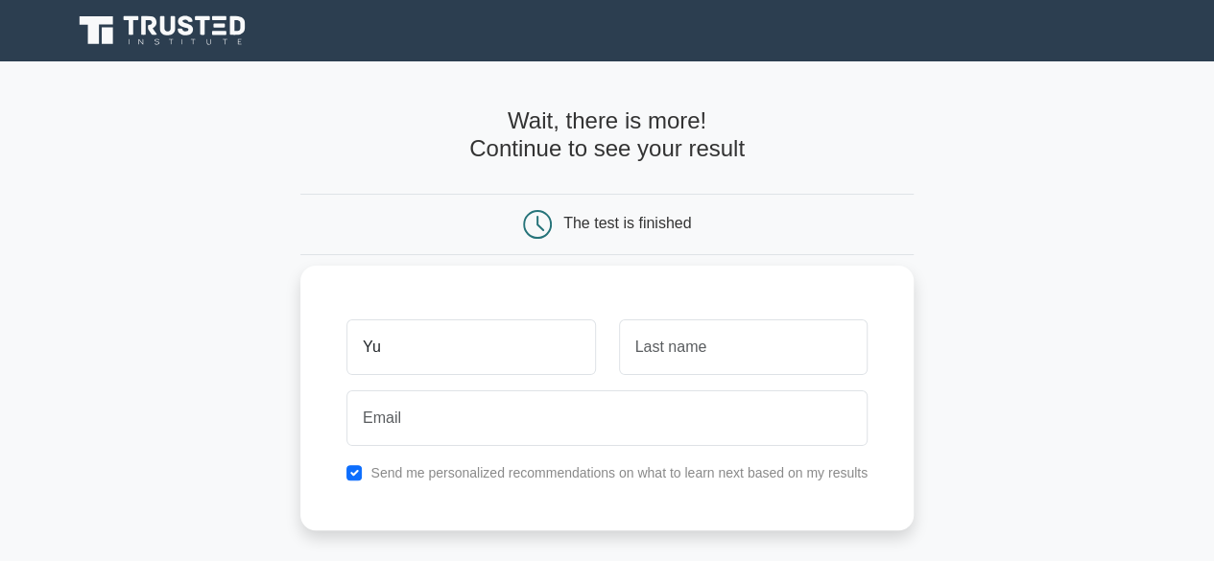
type input "Y"
type input "Angus"
type input "Yu"
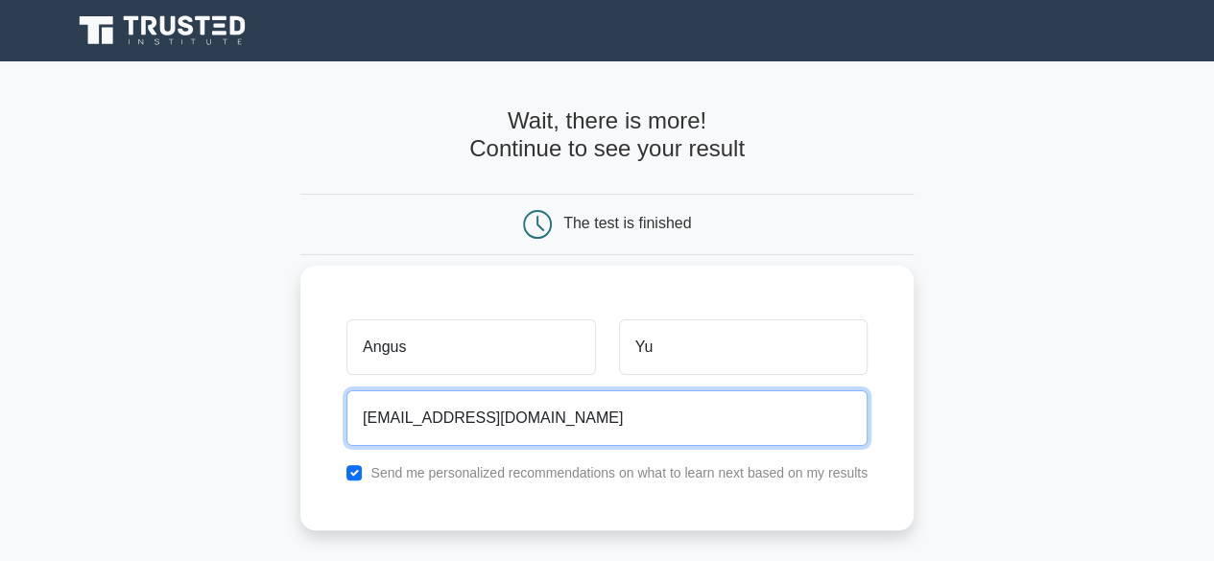
scroll to position [192, 0]
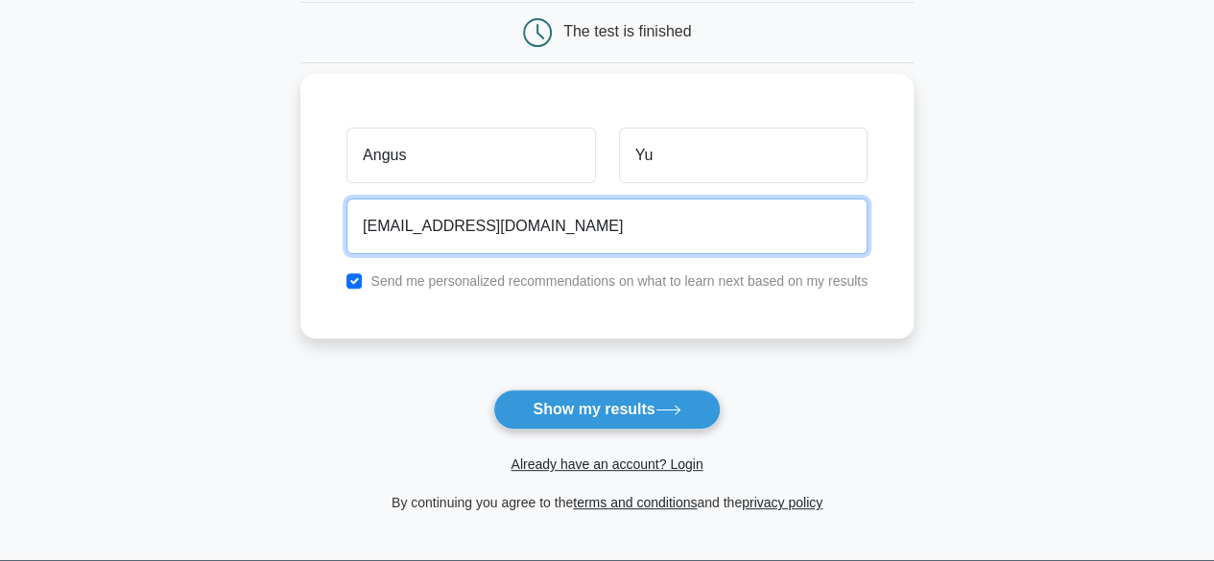
type input "angusyty@gmail.com"
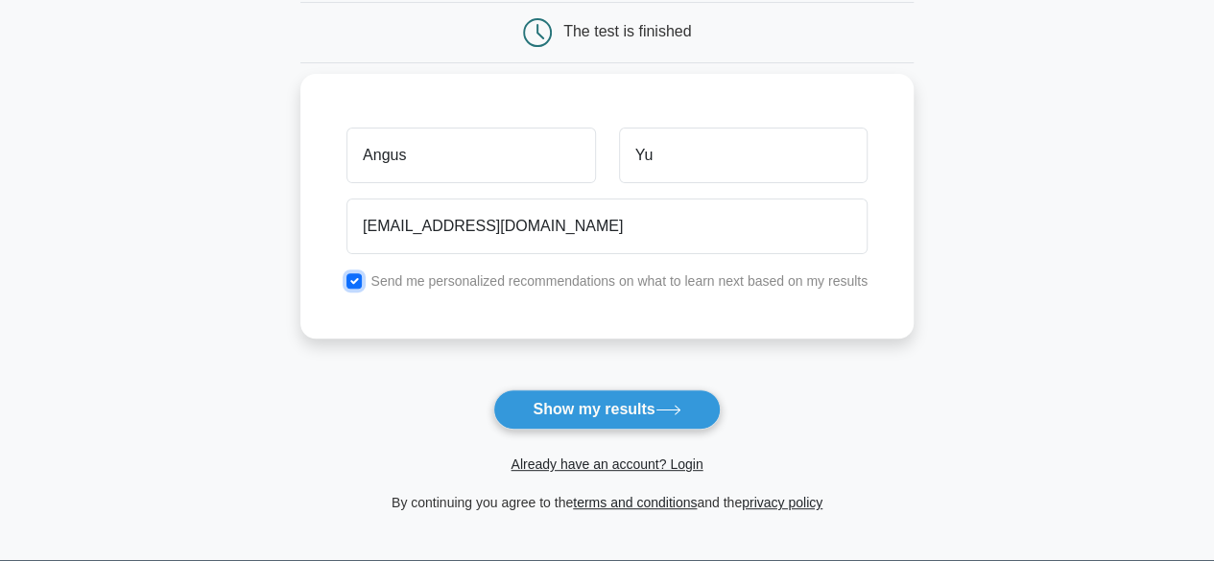
click at [356, 285] on input "checkbox" at bounding box center [353, 280] width 15 height 15
checkbox input "false"
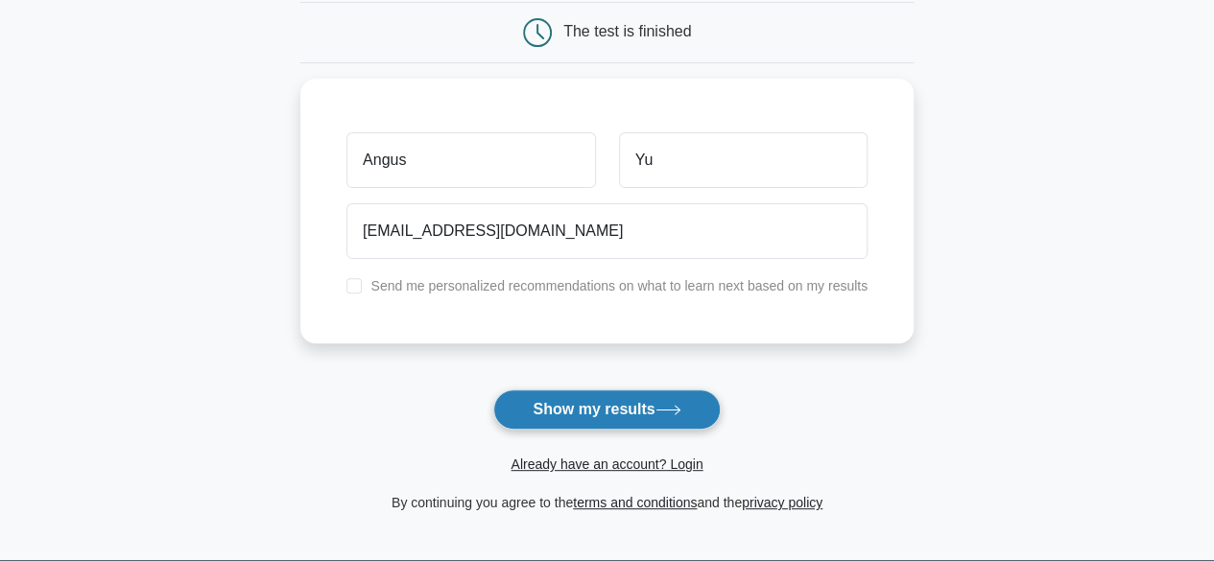
click at [648, 410] on button "Show my results" at bounding box center [606, 409] width 226 height 40
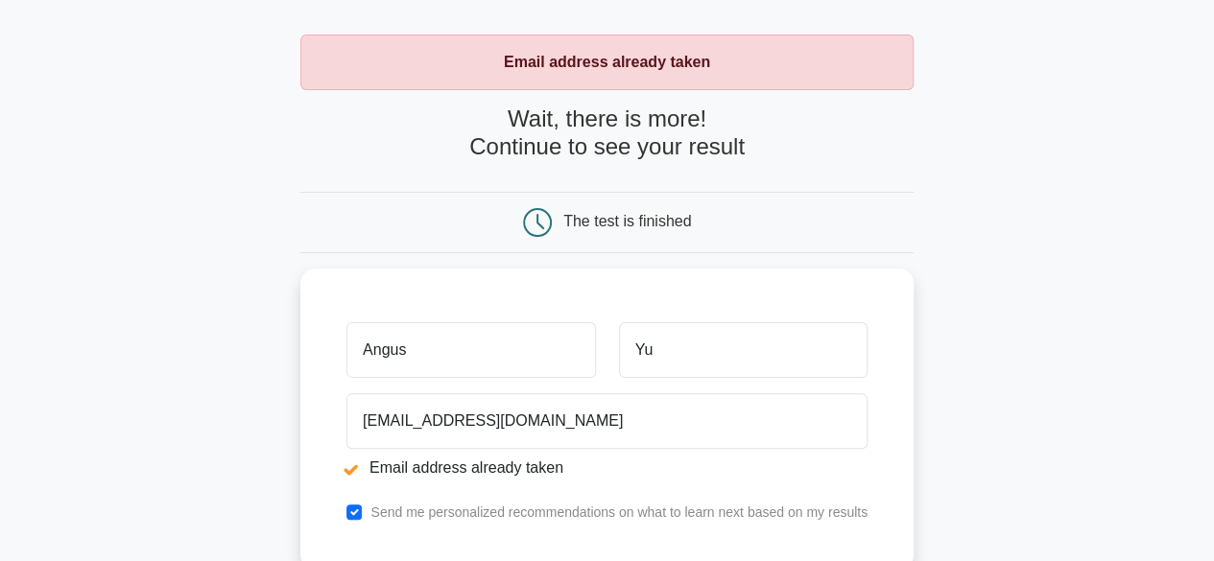
scroll to position [288, 0]
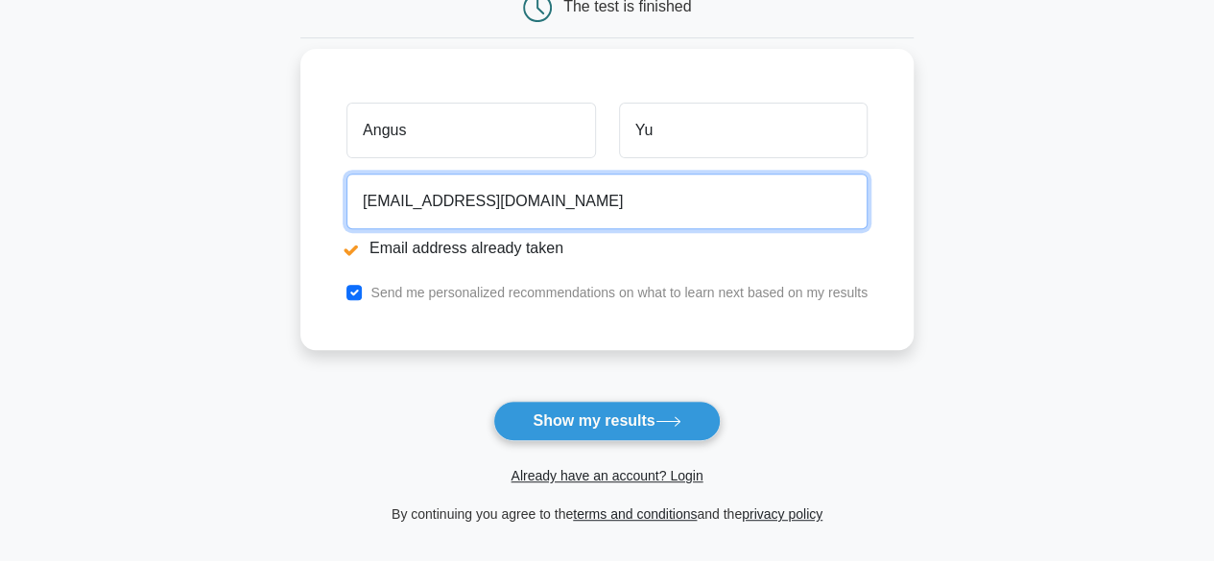
click at [389, 198] on input "angusyty@gmail.com" at bounding box center [606, 202] width 521 height 56
drag, startPoint x: 389, startPoint y: 198, endPoint x: 505, endPoint y: 195, distance: 115.2
click at [505, 195] on input "angusyty@gmail.com" at bounding box center [606, 202] width 521 height 56
type input "etownyutakyan@yahoo.com.hk"
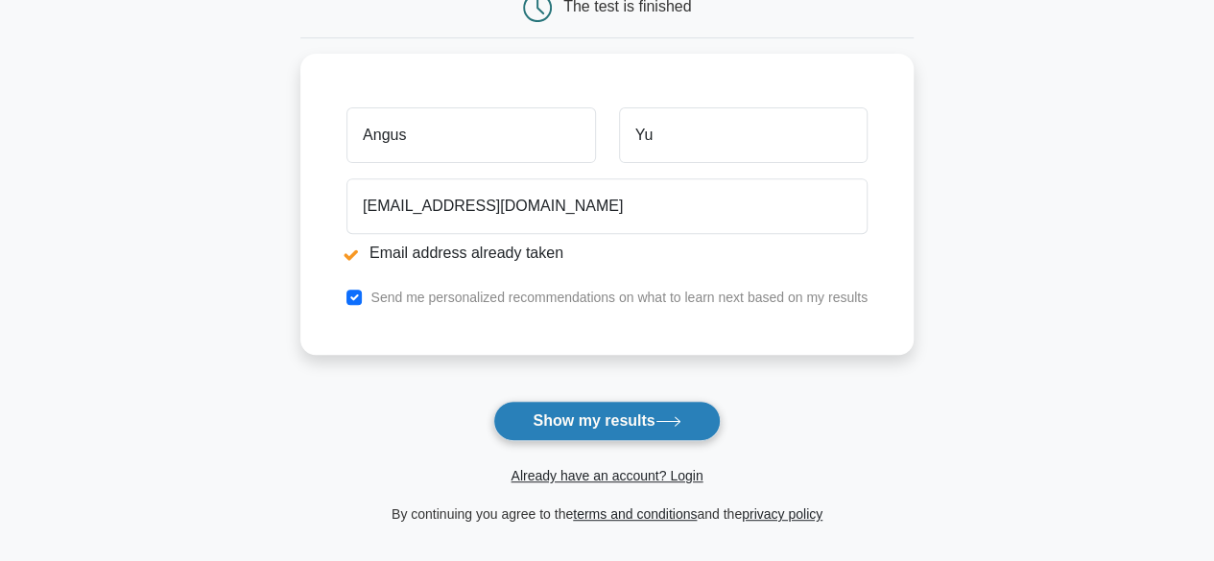
click at [579, 418] on button "Show my results" at bounding box center [606, 421] width 226 height 40
